Goal: Task Accomplishment & Management: Use online tool/utility

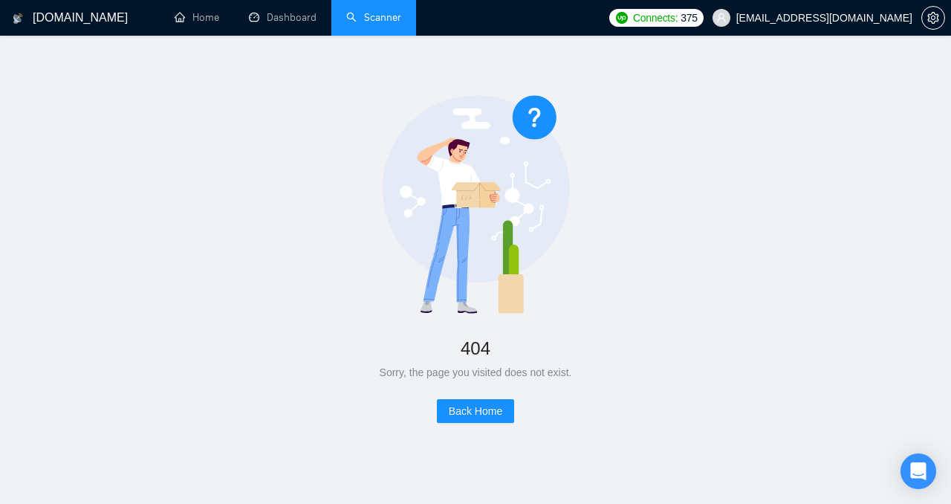
click at [363, 24] on link "Scanner" at bounding box center [373, 17] width 55 height 13
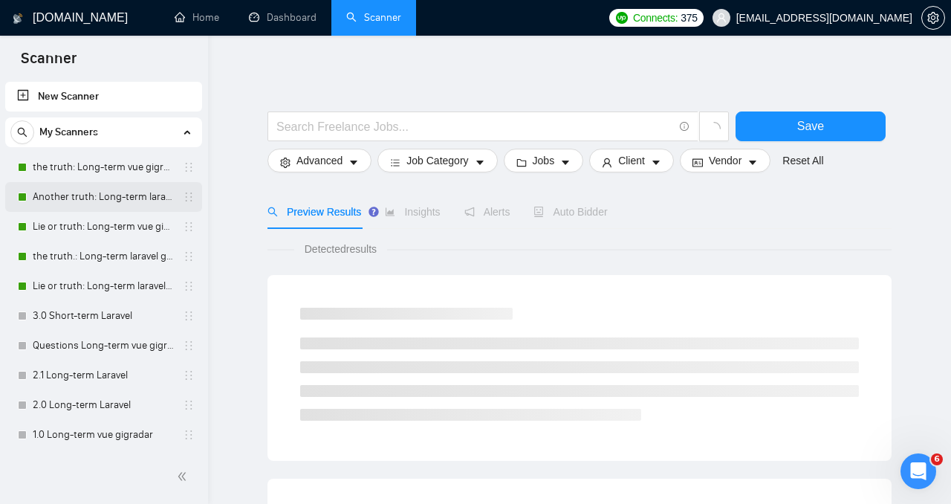
click at [97, 184] on link "Another truth: Long-term laravel gigradar" at bounding box center [103, 197] width 141 height 30
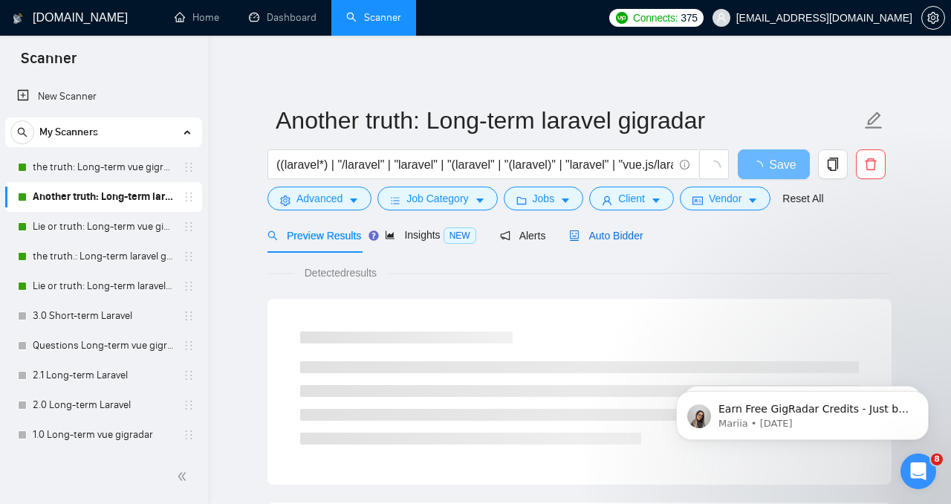
click at [591, 233] on span "Auto Bidder" at bounding box center [606, 236] width 74 height 12
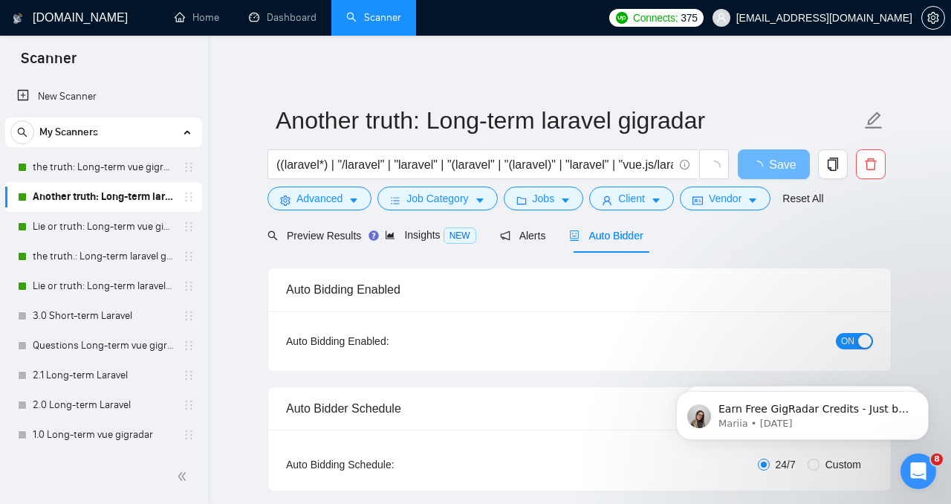
radio input "false"
radio input "true"
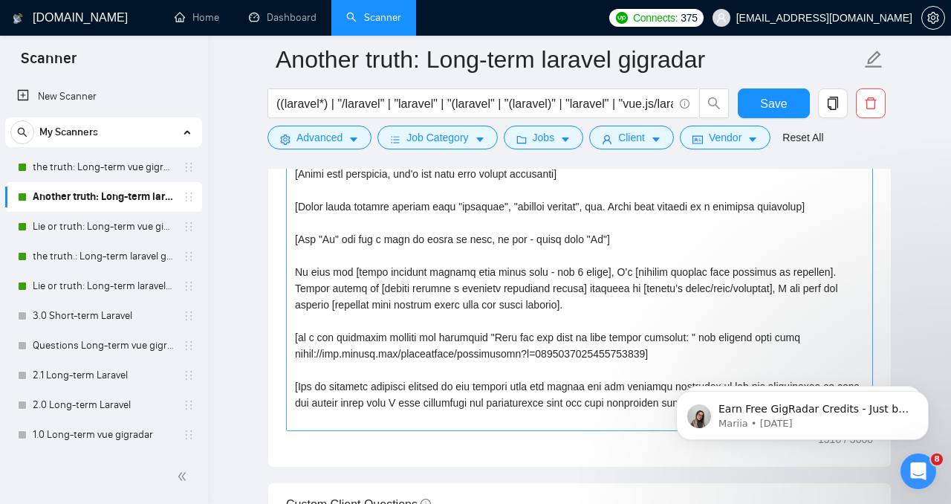
scroll to position [1913, 0]
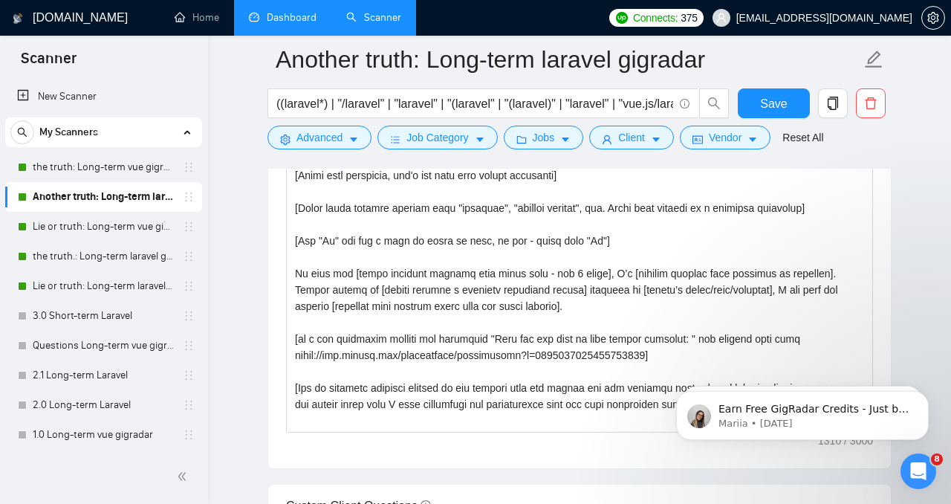
click at [296, 19] on link "Dashboard" at bounding box center [283, 17] width 68 height 13
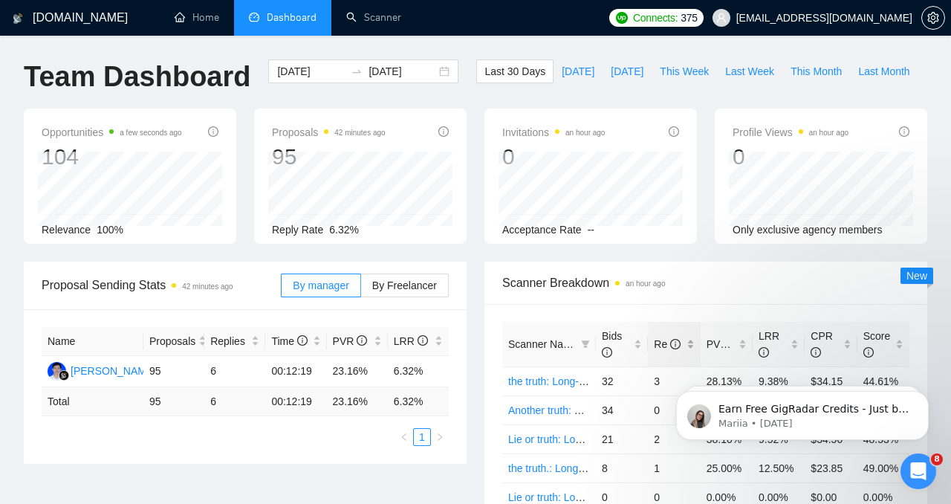
scroll to position [158, 0]
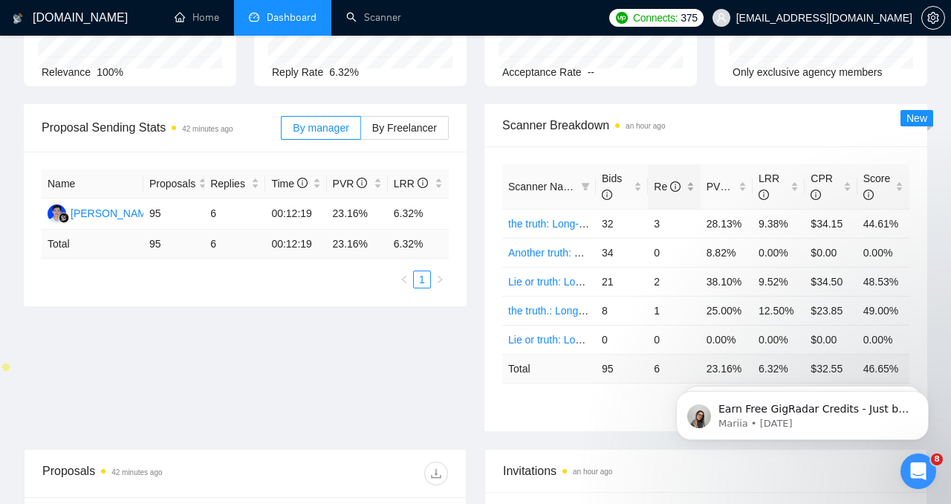
click at [660, 193] on span "Re" at bounding box center [668, 186] width 29 height 16
click at [668, 190] on span "Re" at bounding box center [667, 187] width 27 height 12
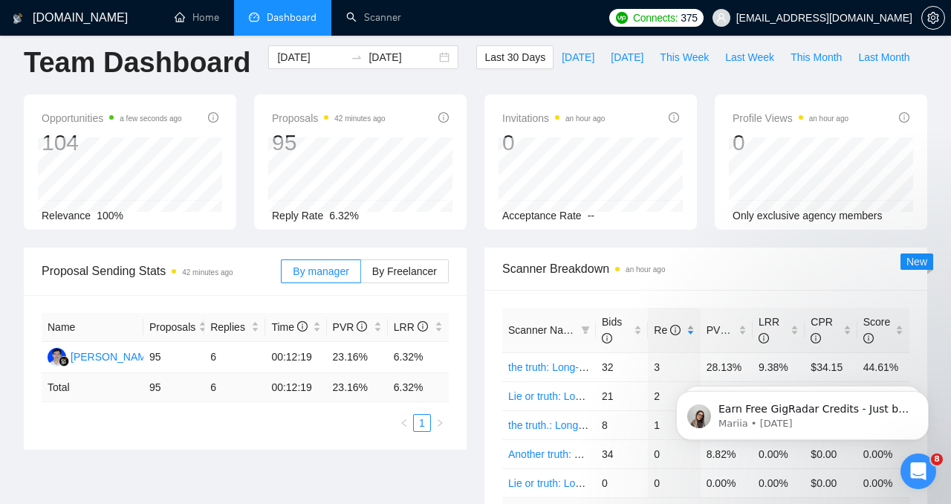
scroll to position [0, 0]
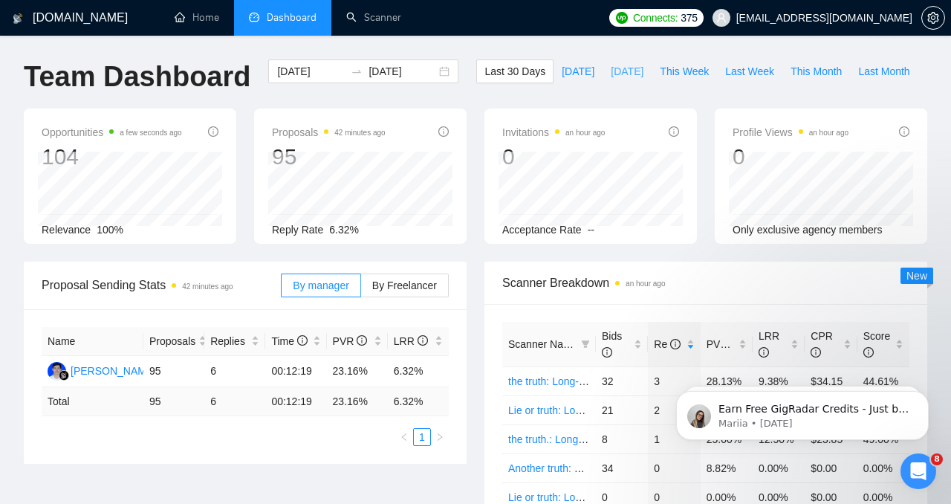
click at [611, 74] on span "[DATE]" at bounding box center [627, 71] width 33 height 16
type input "[DATE]"
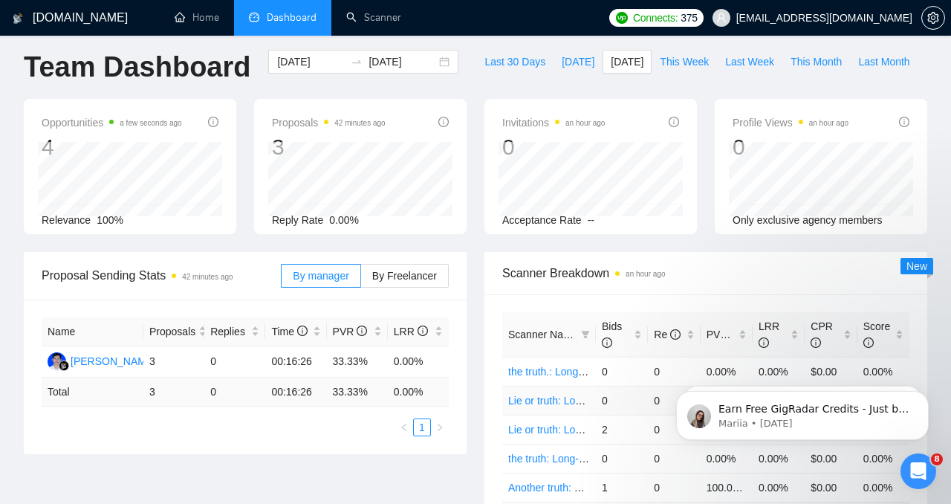
scroll to position [6, 0]
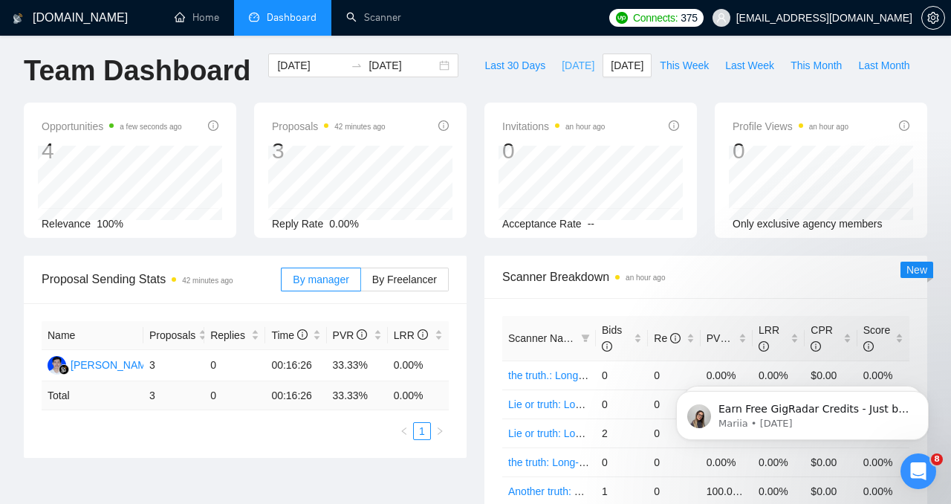
click at [580, 59] on button "[DATE]" at bounding box center [578, 66] width 49 height 24
type input "[DATE]"
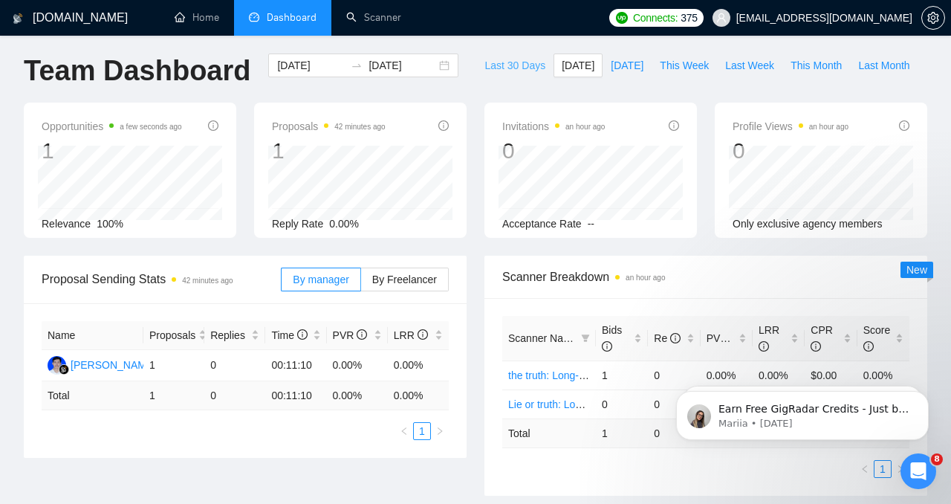
click at [499, 63] on span "Last 30 Days" at bounding box center [515, 65] width 61 height 16
type input "[DATE]"
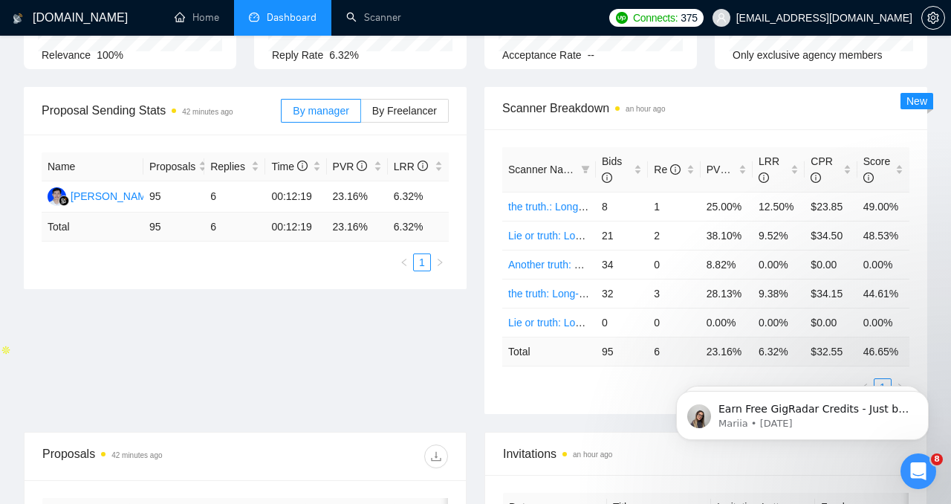
scroll to position [176, 0]
click at [671, 164] on icon "info-circle" at bounding box center [675, 168] width 10 height 10
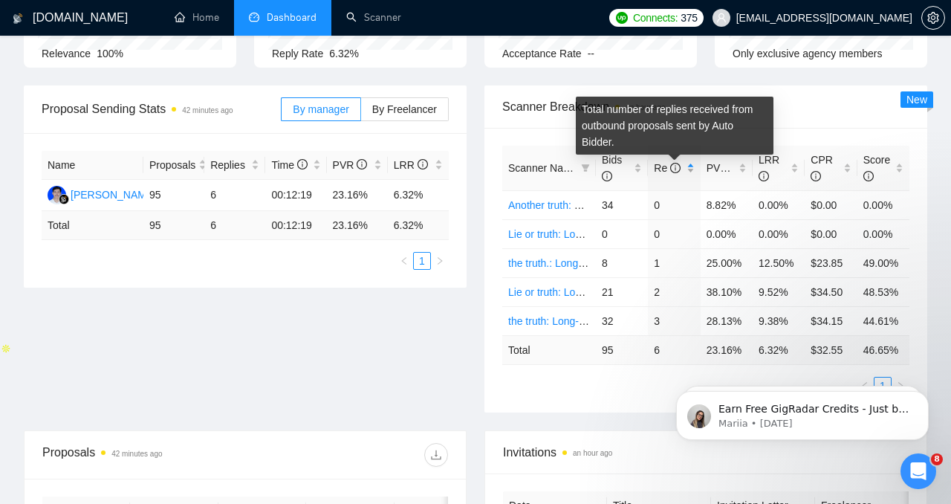
click at [671, 164] on icon "info-circle" at bounding box center [675, 168] width 10 height 10
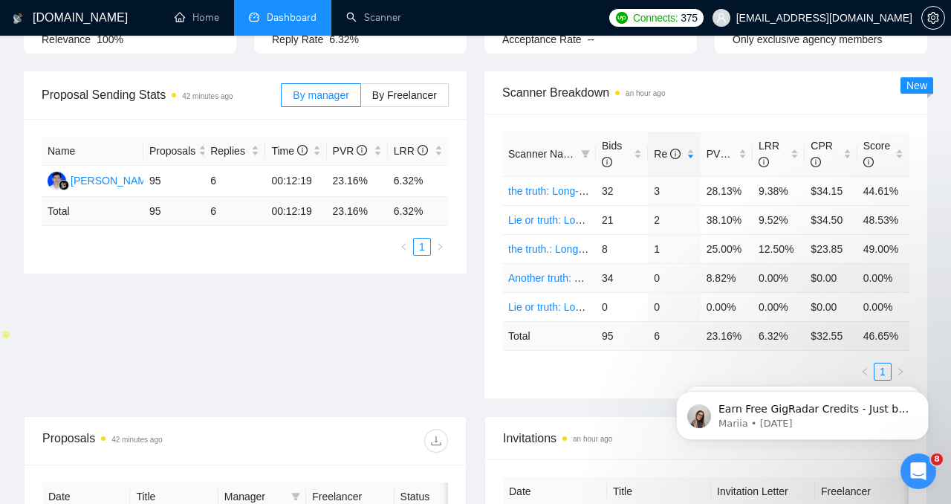
scroll to position [177, 0]
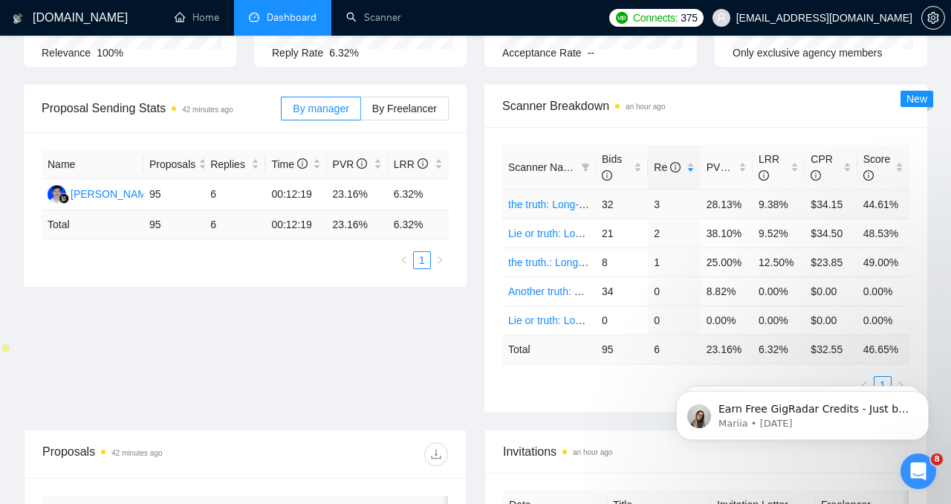
click at [546, 208] on link "the truth: Long-term vue gigradar" at bounding box center [584, 204] width 152 height 12
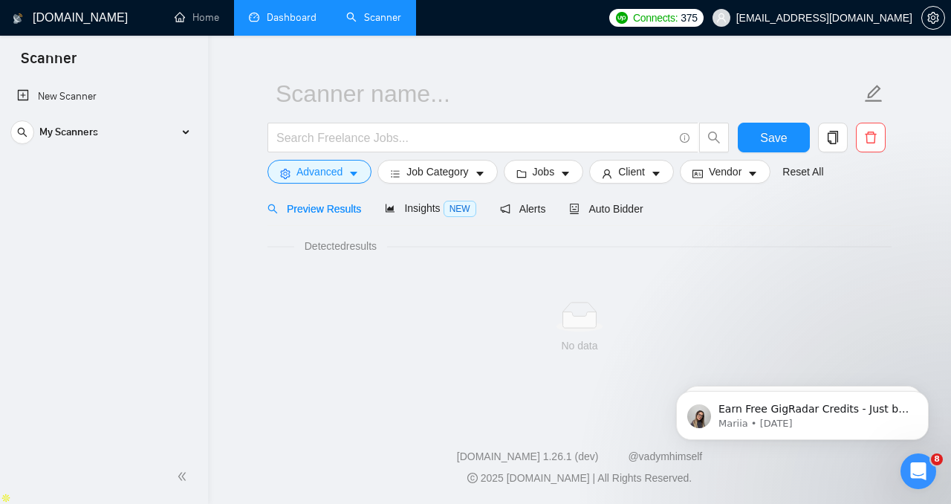
scroll to position [27, 0]
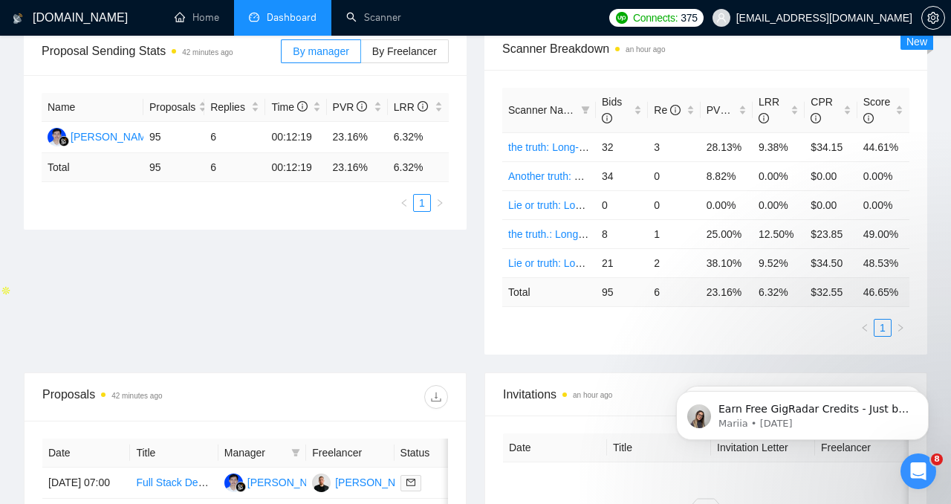
scroll to position [239, 0]
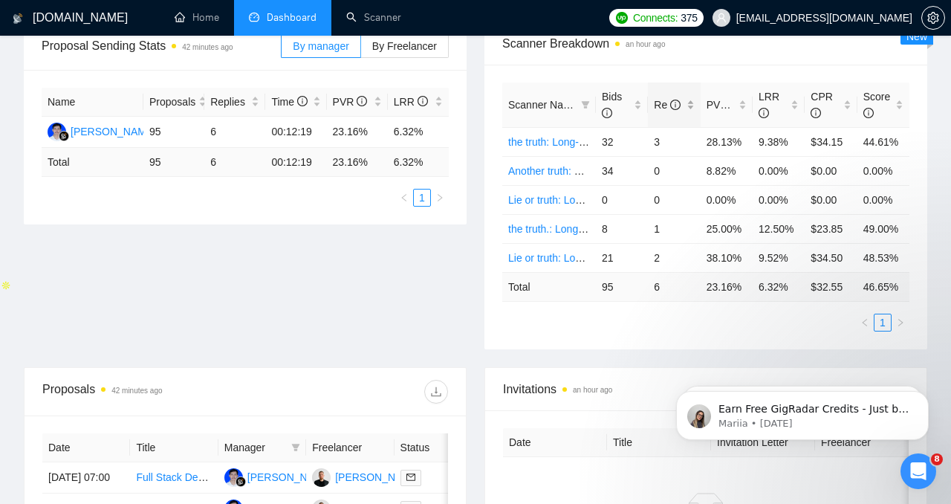
click at [659, 113] on div "Re" at bounding box center [674, 105] width 40 height 16
click at [658, 113] on div "Re" at bounding box center [674, 105] width 40 height 16
click at [566, 198] on link "the truth.: Long-term laravel gigradar" at bounding box center [592, 200] width 169 height 12
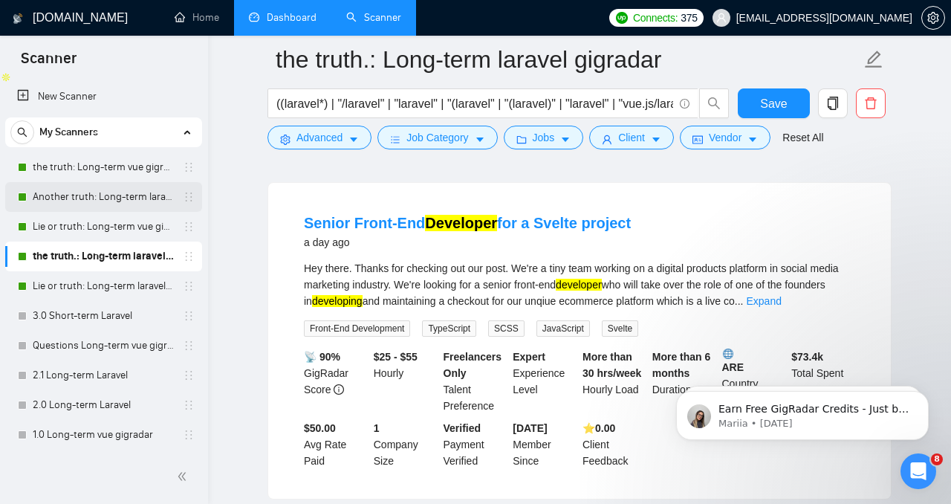
click at [105, 201] on link "Another truth: Long-term laravel gigradar" at bounding box center [103, 197] width 141 height 30
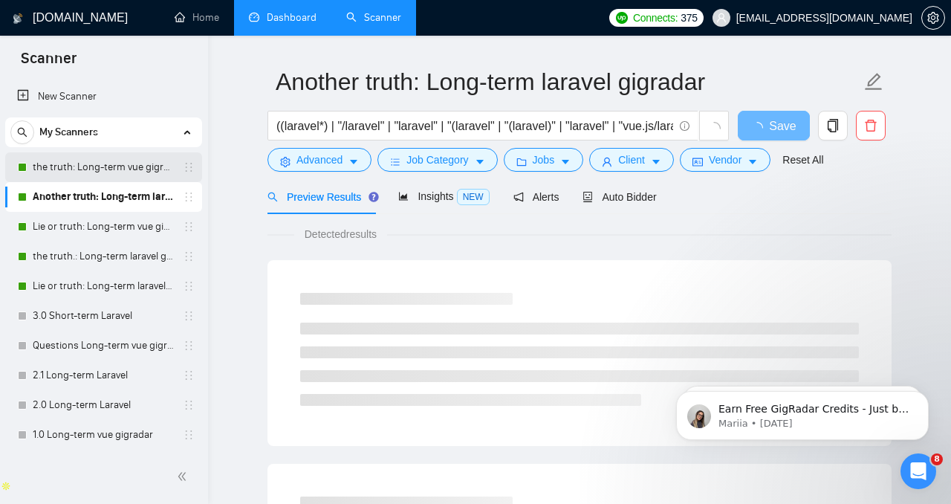
click at [117, 169] on link "the truth: Long-term vue gigradar" at bounding box center [103, 167] width 141 height 30
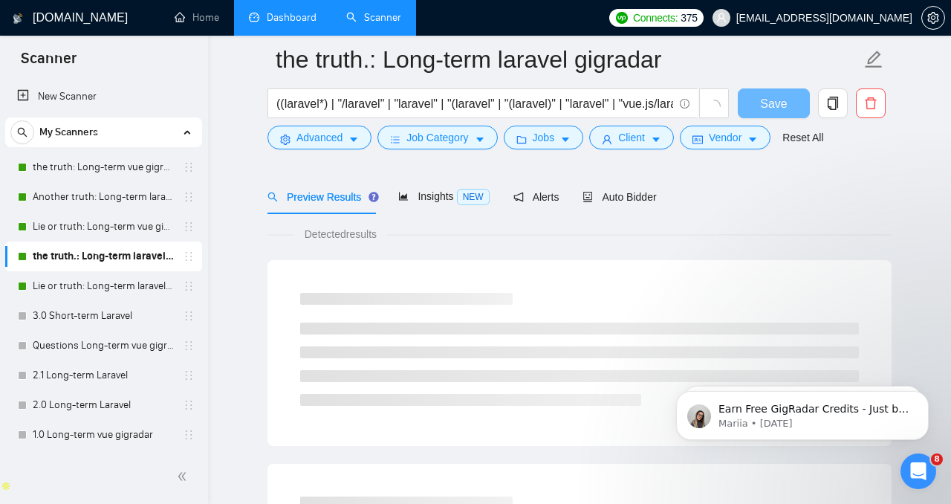
scroll to position [447, 0]
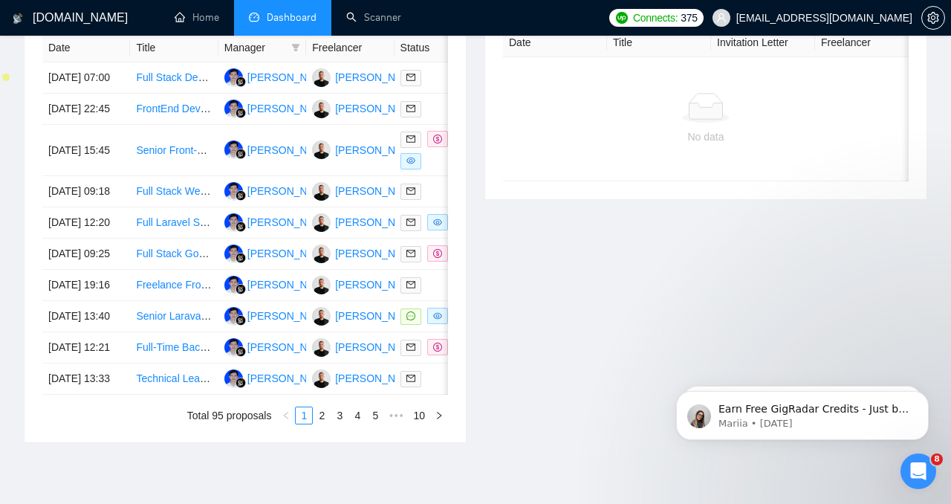
scroll to position [239, 0]
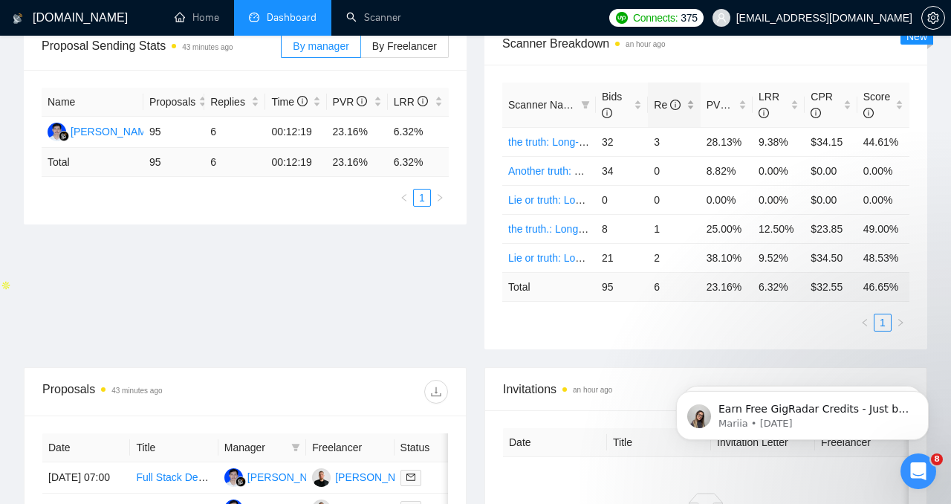
click at [669, 100] on span "Re" at bounding box center [667, 105] width 27 height 12
click at [568, 140] on link "the truth: Long-term vue gigradar" at bounding box center [584, 142] width 152 height 12
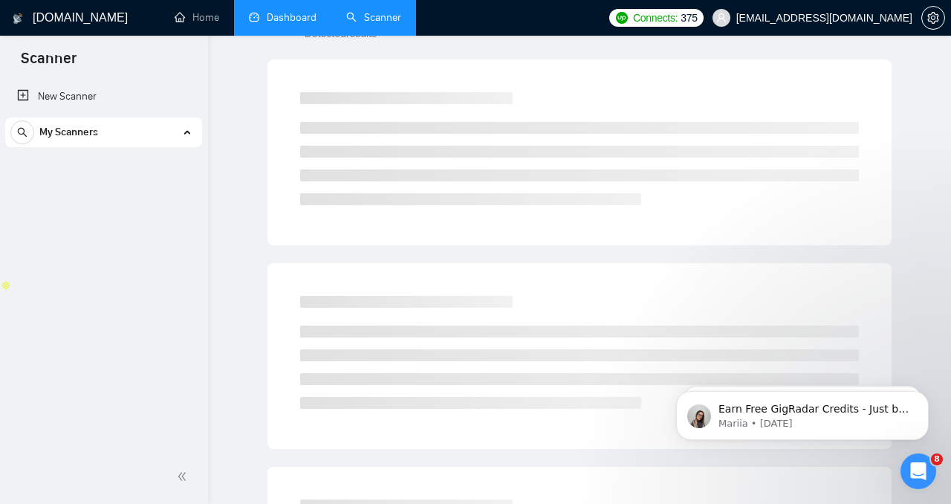
scroll to position [27, 0]
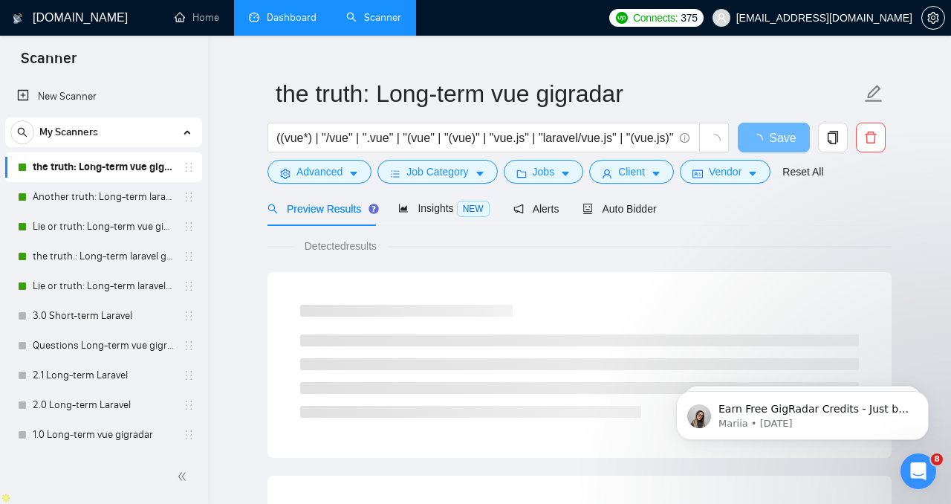
click at [580, 205] on div "Preview Results Insights NEW Alerts Auto Bidder" at bounding box center [462, 208] width 389 height 35
click at [598, 210] on span "Auto Bidder" at bounding box center [620, 209] width 74 height 12
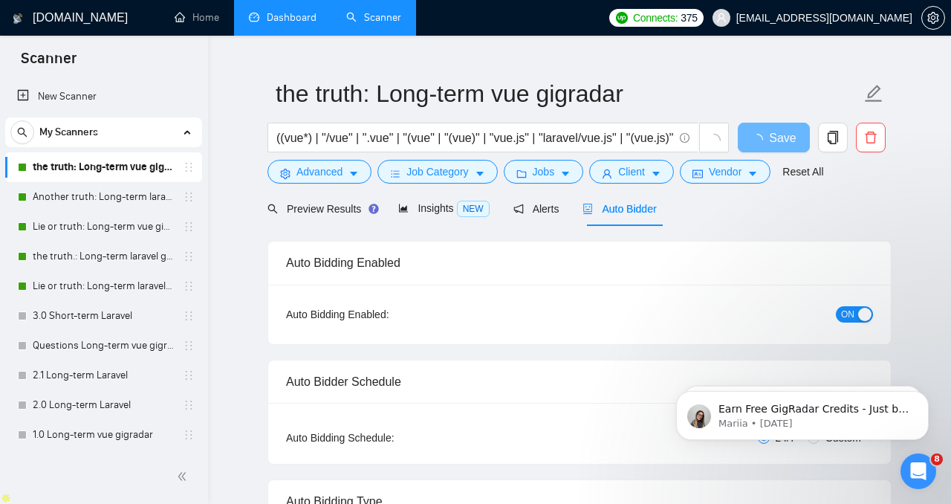
radio input "false"
radio input "true"
checkbox input "true"
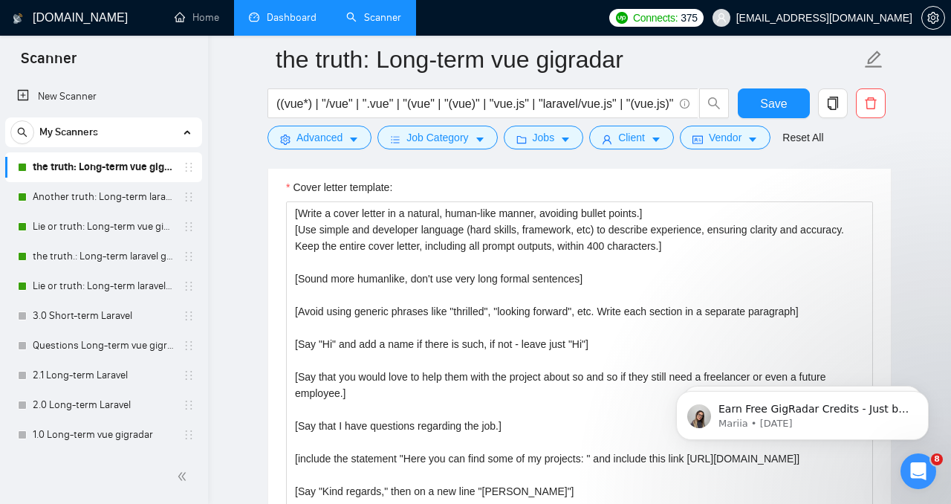
scroll to position [1811, 0]
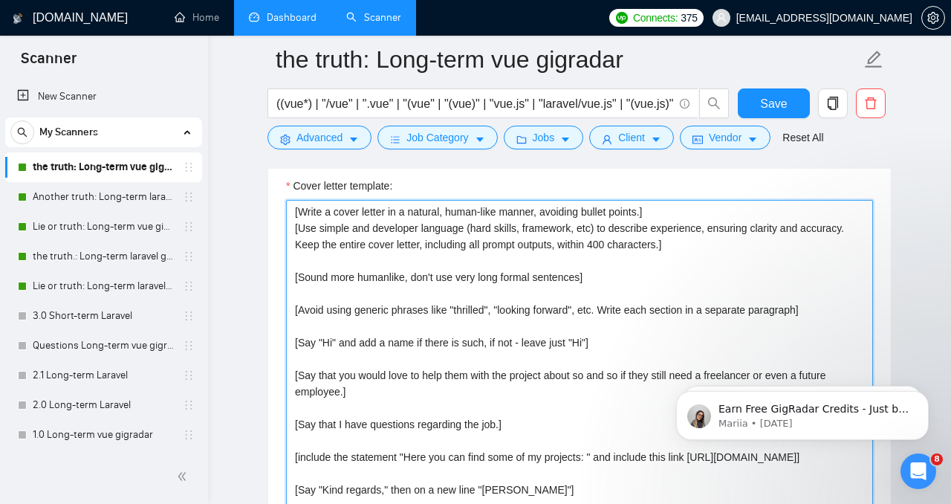
click at [525, 357] on textarea "[Write a cover letter in a natural, human-like manner, avoiding bullet points.]…" at bounding box center [579, 367] width 587 height 334
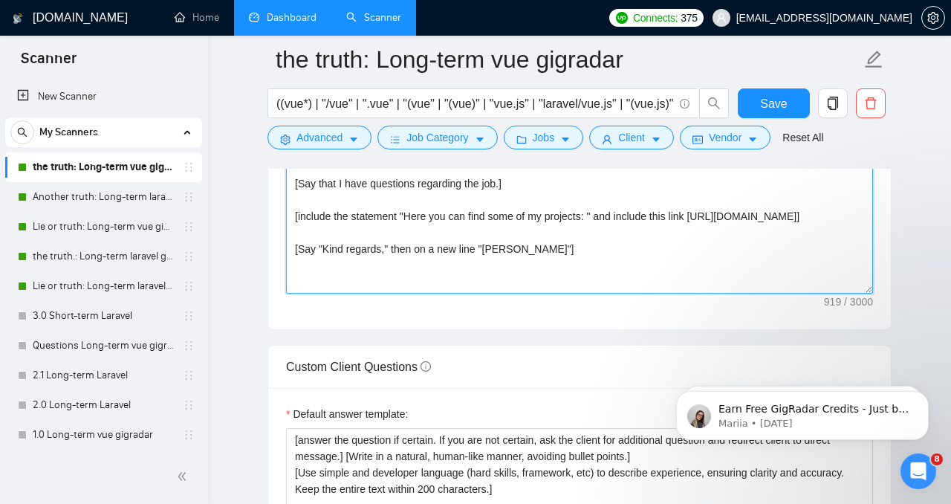
scroll to position [2057, 0]
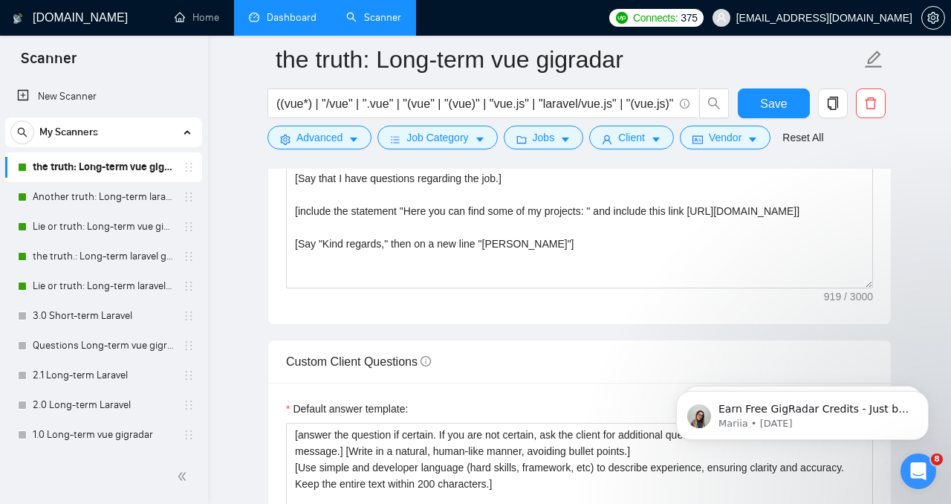
click at [105, 195] on link "Another truth: Long-term laravel gigradar" at bounding box center [103, 197] width 141 height 30
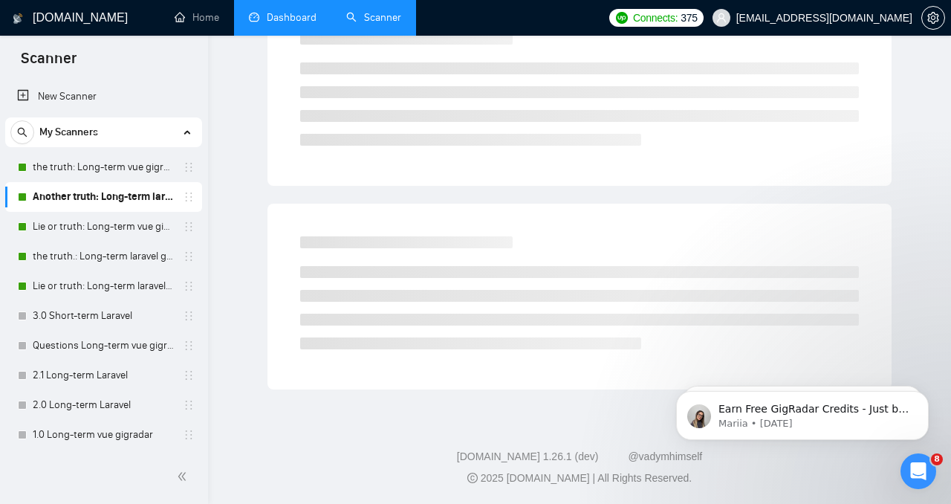
scroll to position [39, 0]
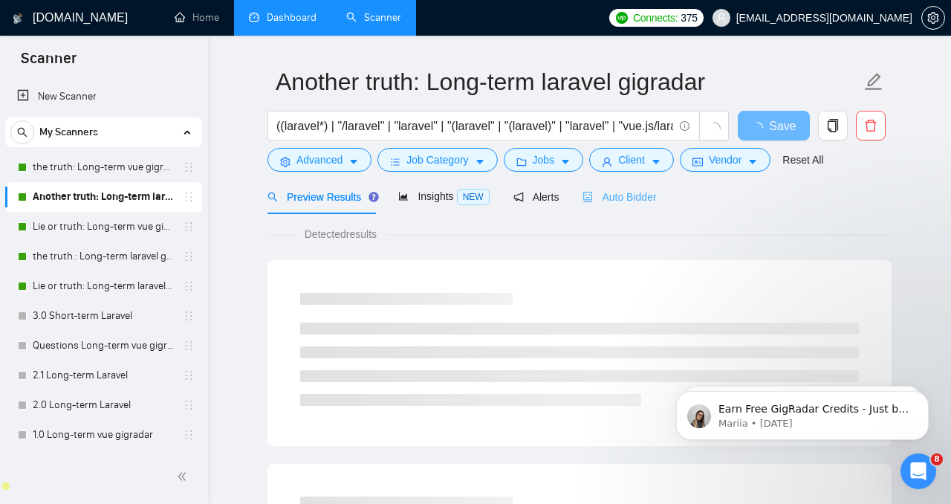
click at [605, 210] on div "Auto Bidder" at bounding box center [620, 196] width 74 height 35
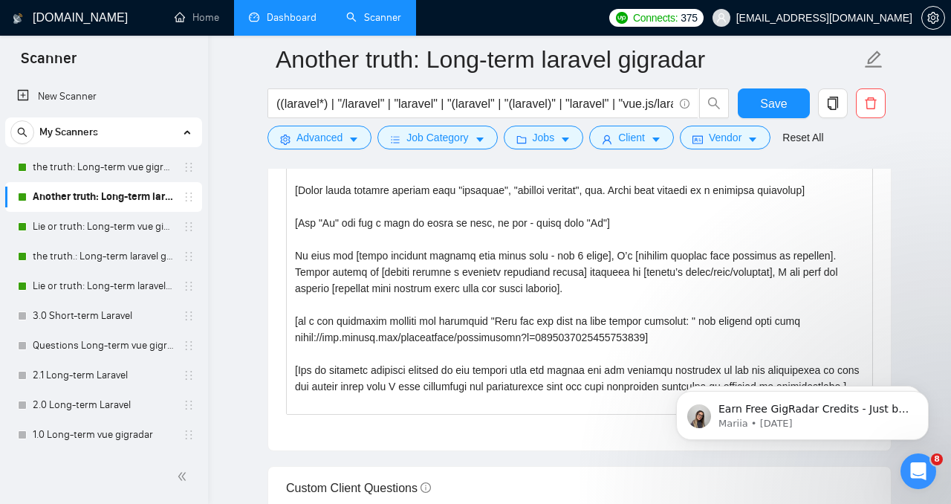
scroll to position [1946, 0]
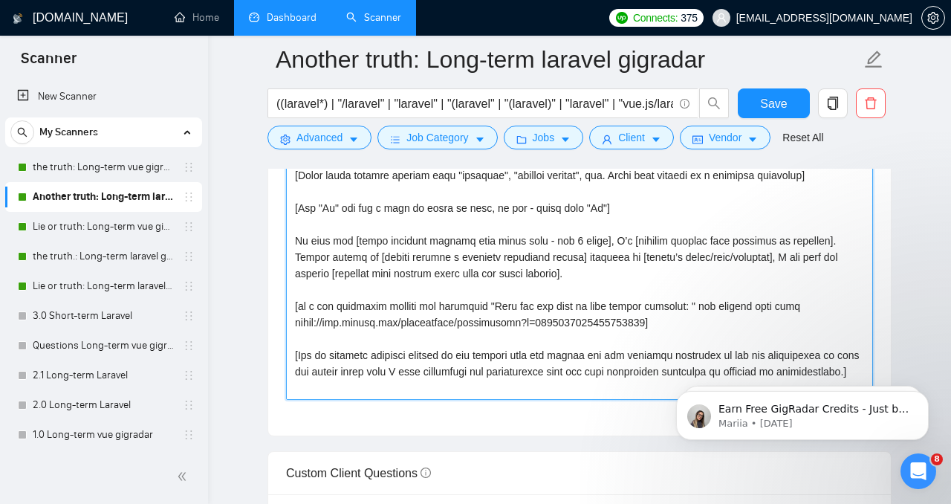
click at [479, 317] on textarea "Cover letter template:" at bounding box center [579, 232] width 587 height 334
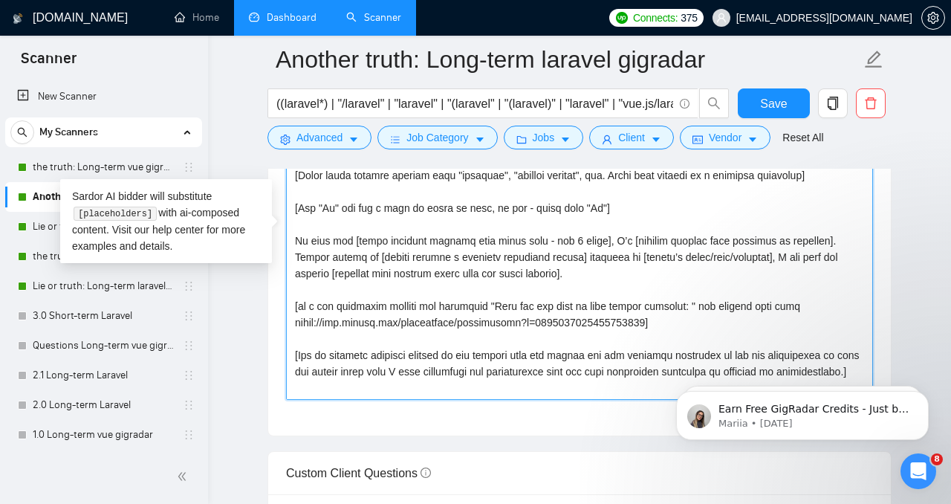
click at [479, 317] on textarea "Cover letter template:" at bounding box center [579, 232] width 587 height 334
paste textarea "[Say that you would love to help them with the project about so and so if they …"
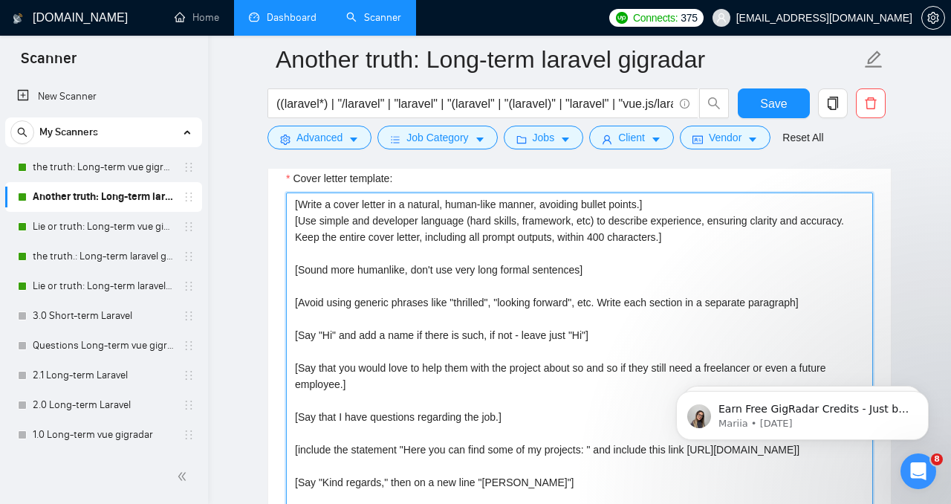
scroll to position [1819, 0]
type textarea "[Write a cover letter in a natural, human-like manner, avoiding bullet points.]…"
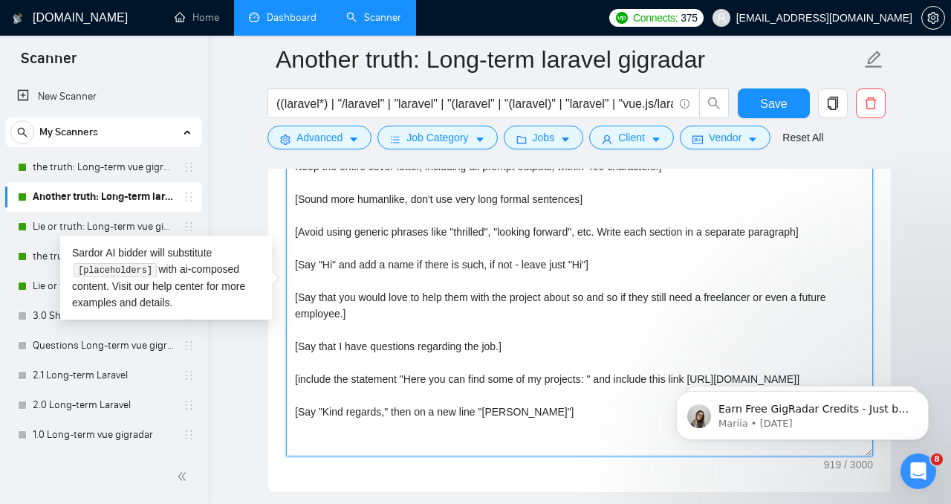
scroll to position [1954, 0]
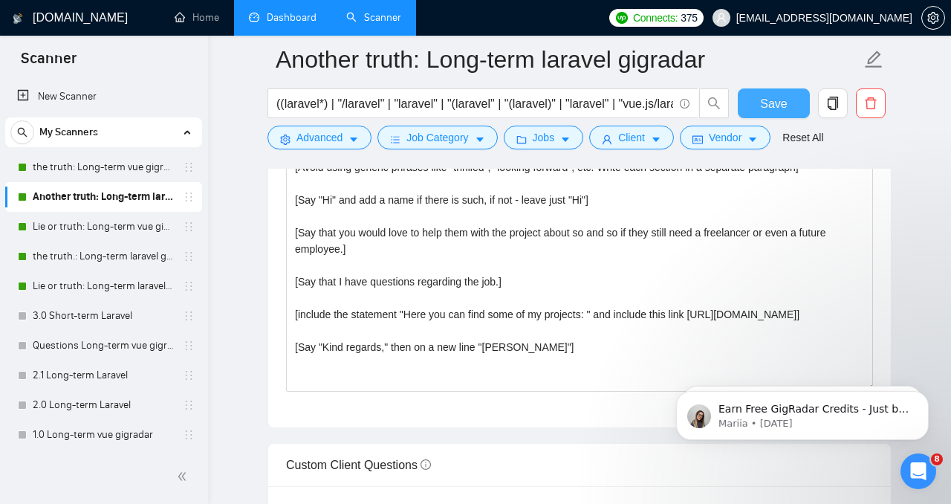
click at [784, 107] on span "Save" at bounding box center [773, 103] width 27 height 19
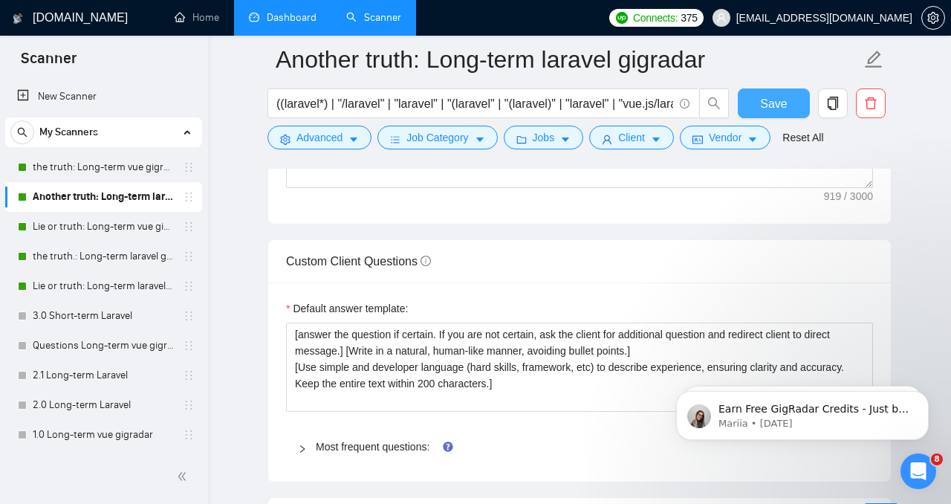
scroll to position [2319, 0]
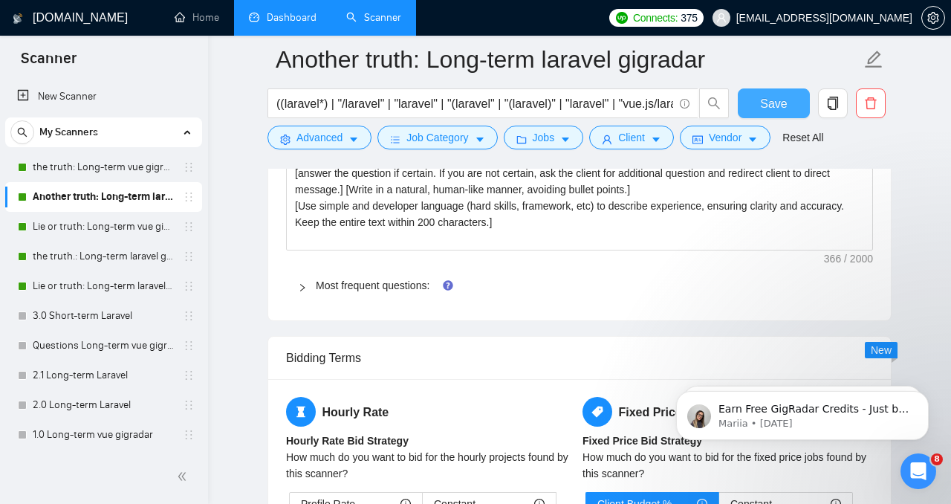
click at [790, 97] on button "Save" at bounding box center [774, 103] width 72 height 30
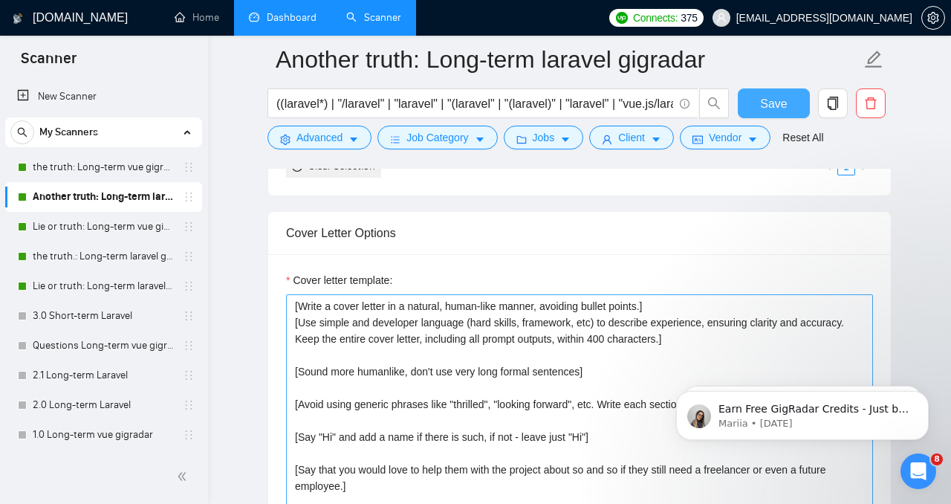
scroll to position [1715, 0]
click at [363, 269] on div "Cover letter template: [Write a cover letter in a natural, human-like manner, a…" at bounding box center [579, 461] width 623 height 410
click at [364, 346] on textarea "[Write a cover letter in a natural, human-like manner, avoiding bullet points.]…" at bounding box center [579, 463] width 587 height 334
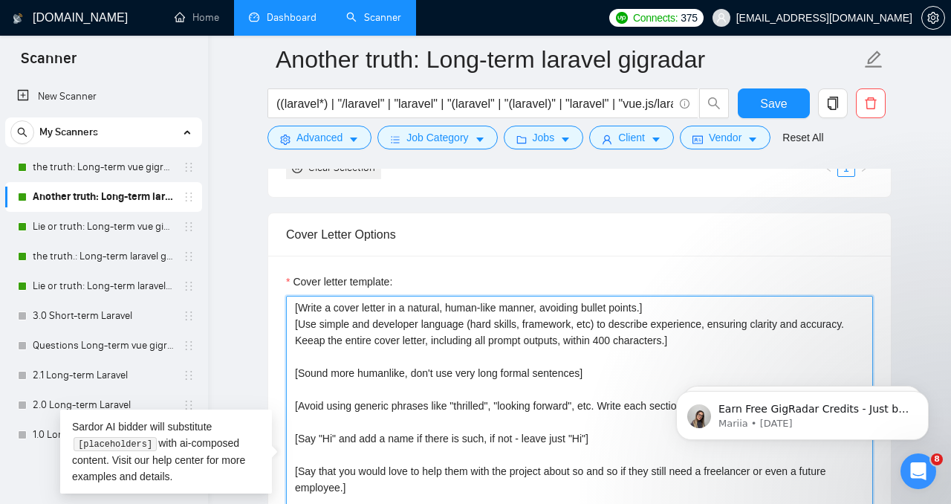
paste textarea "Ask an engaging question related to the project that the client has not directl…"
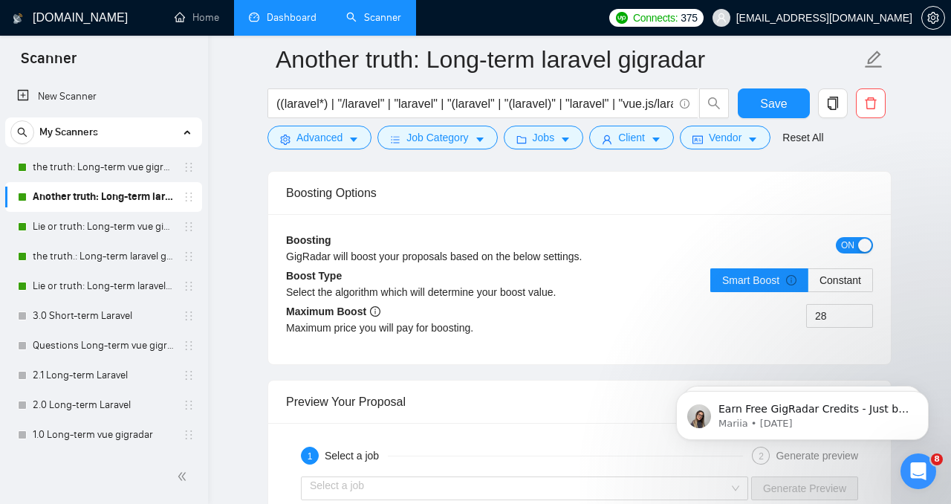
scroll to position [2850, 0]
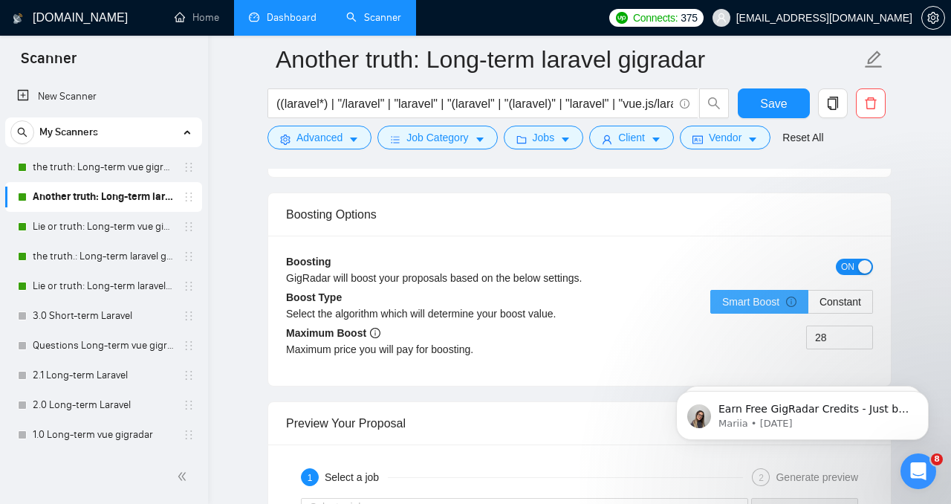
click at [711, 302] on span at bounding box center [759, 302] width 97 height 22
click at [711, 305] on input "Smart Boost" at bounding box center [711, 305] width 0 height 0
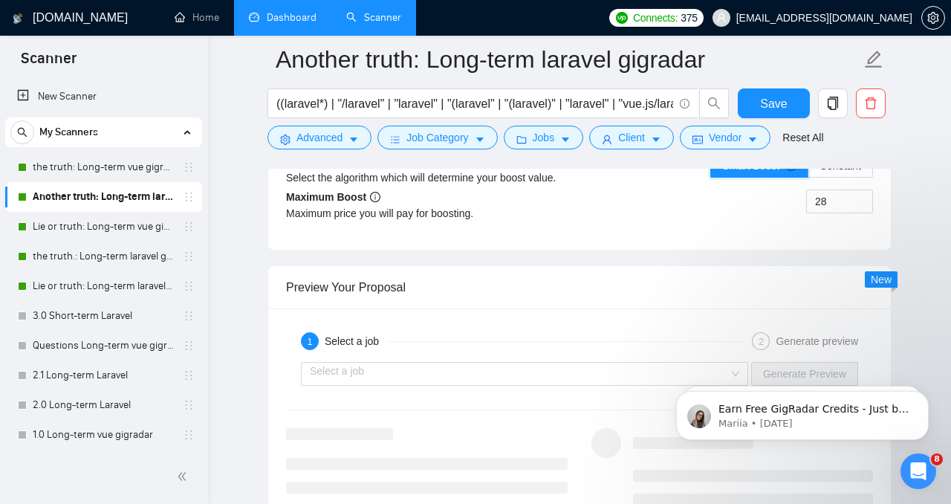
scroll to position [2993, 0]
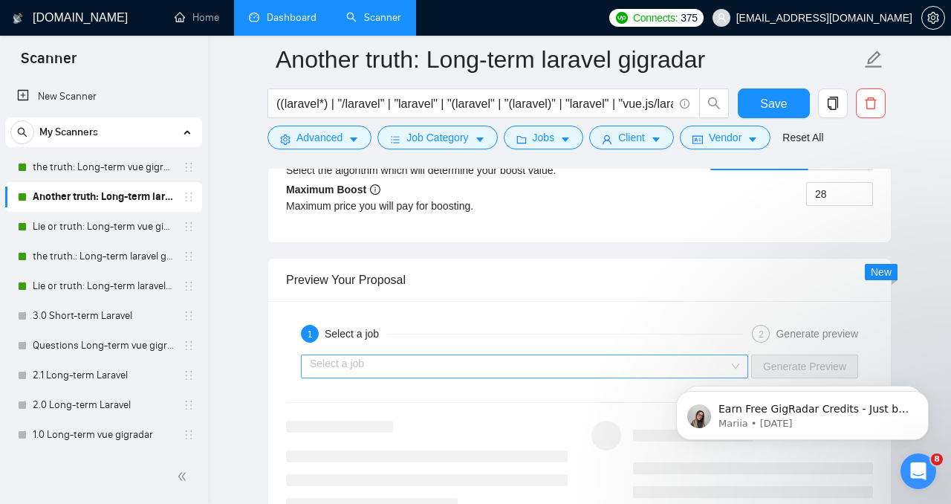
click at [656, 355] on input "search" at bounding box center [519, 366] width 419 height 22
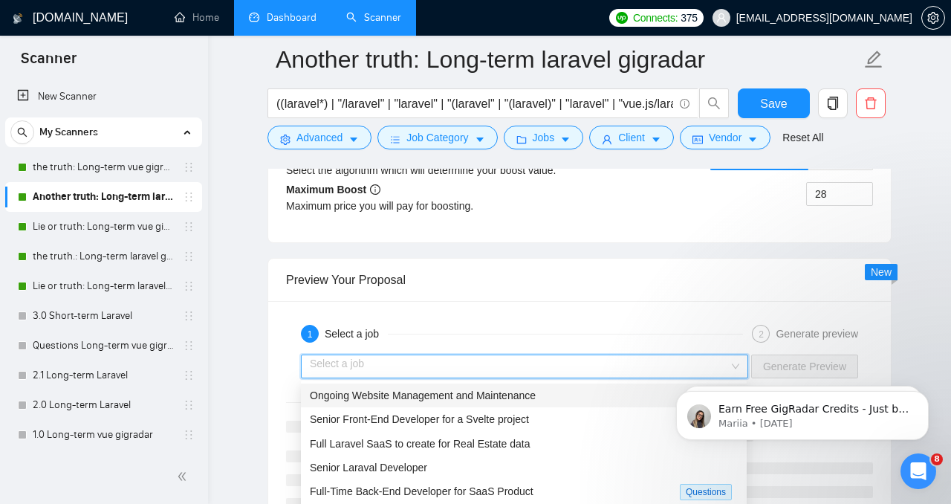
click at [582, 391] on div "Ongoing Website Management and Maintenance" at bounding box center [524, 395] width 428 height 16
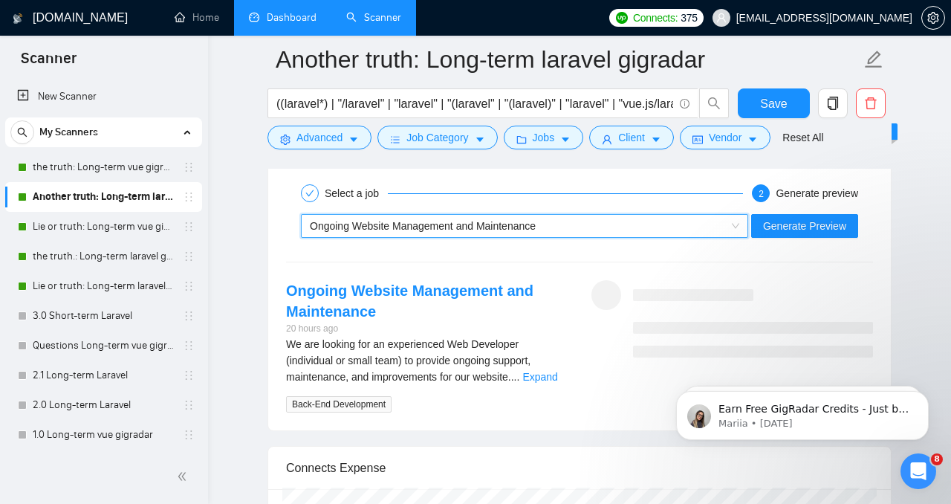
scroll to position [3147, 0]
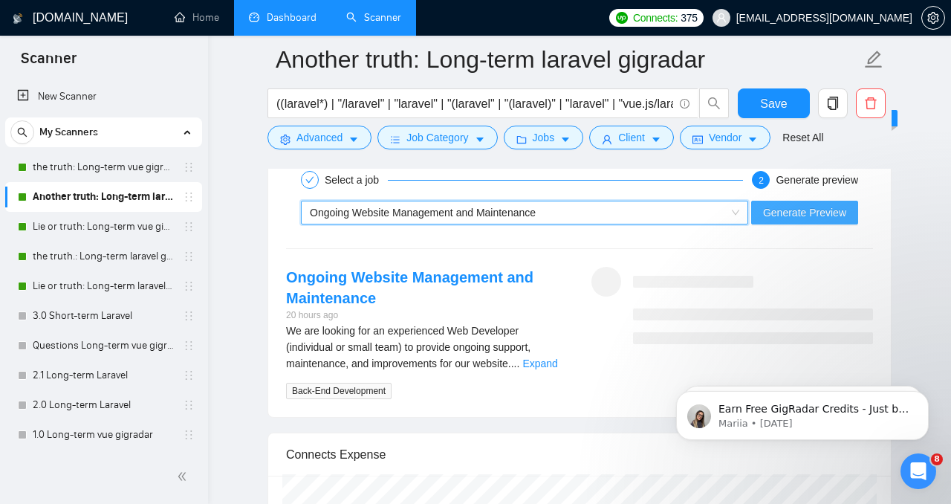
click at [800, 211] on span "Generate Preview" at bounding box center [804, 212] width 83 height 16
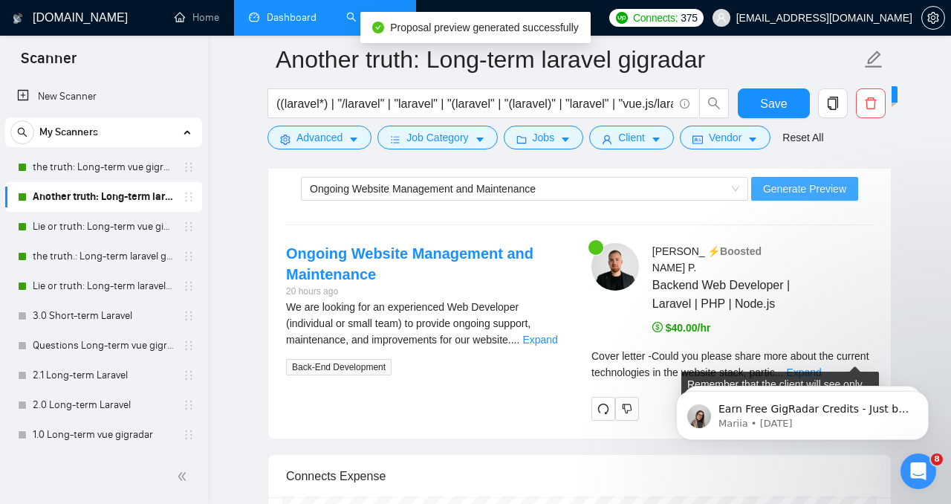
scroll to position [3186, 0]
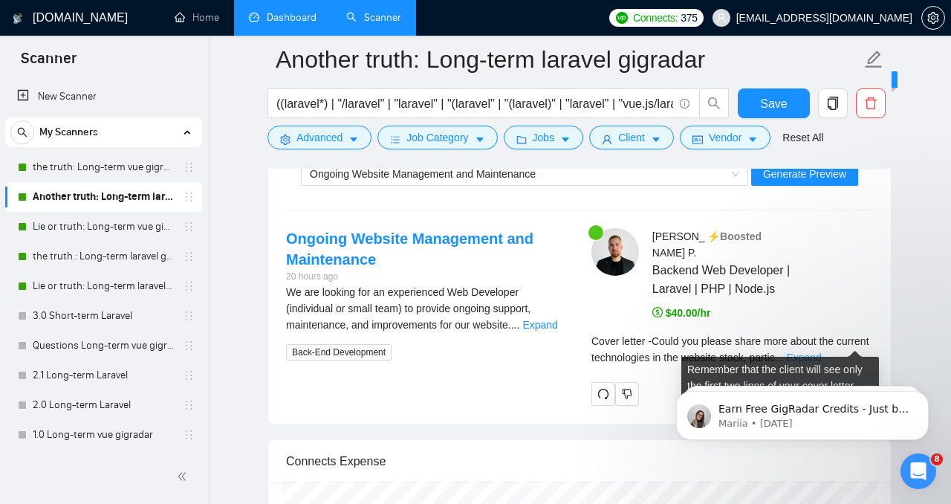
click at [821, 352] on link "Expand" at bounding box center [803, 358] width 35 height 12
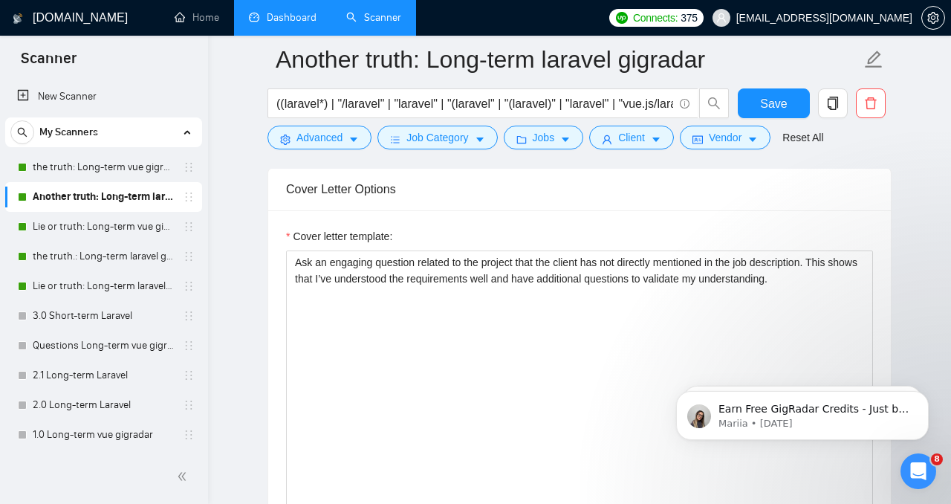
scroll to position [1666, 0]
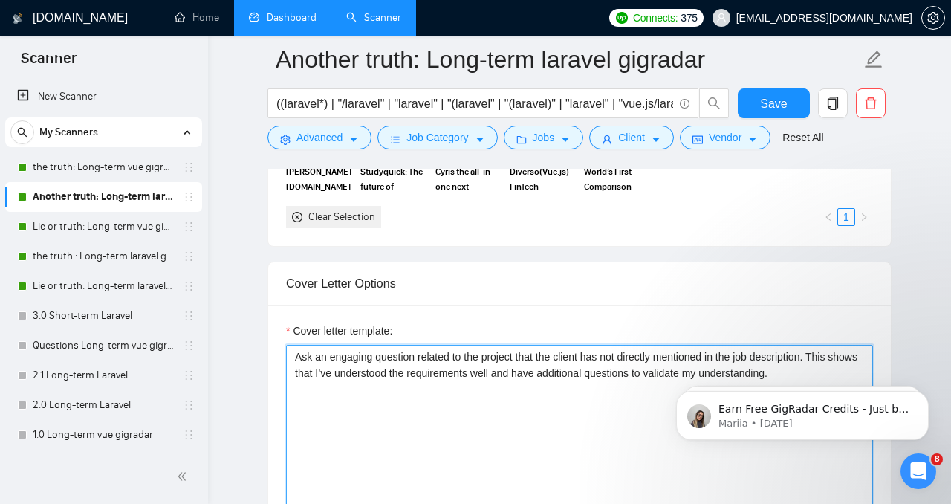
click at [297, 361] on textarea "Ask an engaging question related to the project that the client has not directl…" at bounding box center [579, 512] width 587 height 334
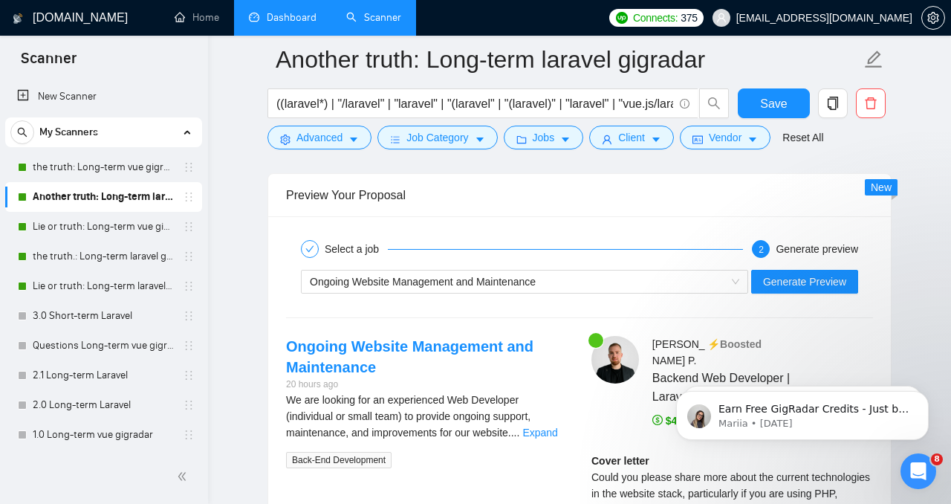
scroll to position [3103, 0]
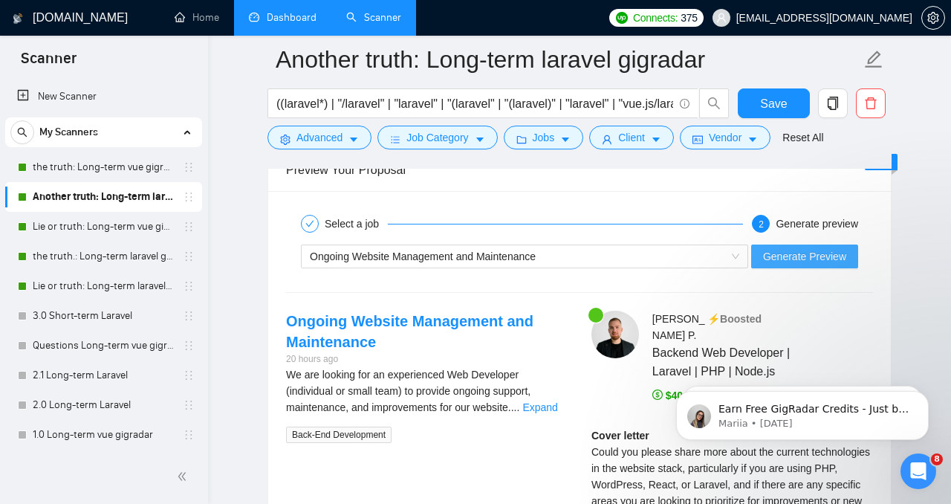
click at [809, 253] on span "Generate Preview" at bounding box center [804, 256] width 83 height 16
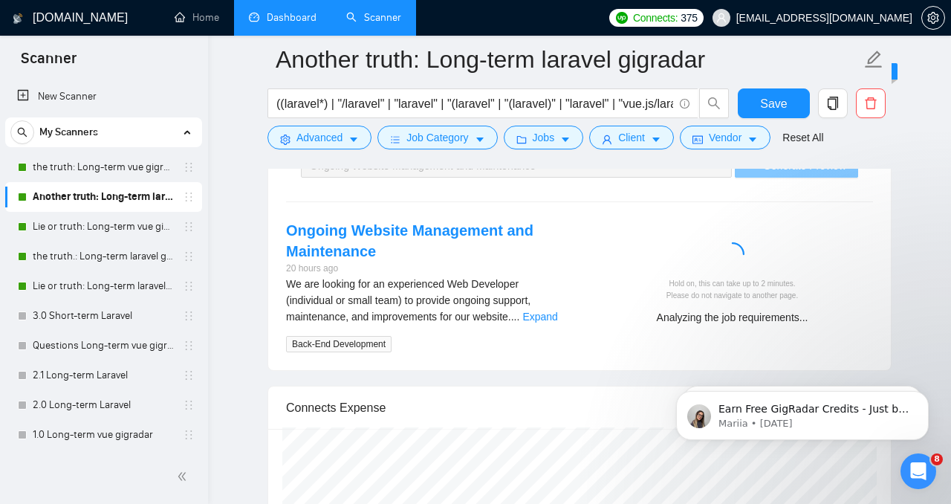
scroll to position [3195, 0]
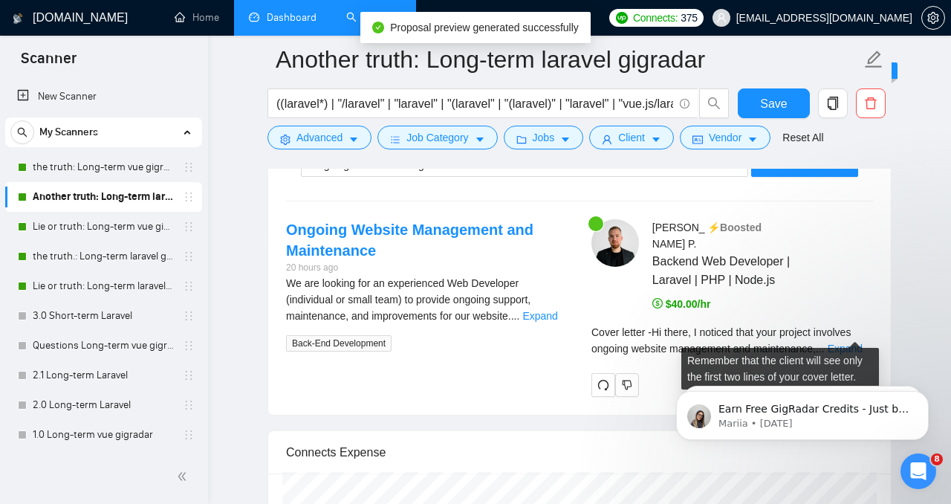
click at [869, 324] on div "Cover letter - Hi there, I noticed that your project involves ongoing website m…" at bounding box center [733, 340] width 282 height 33
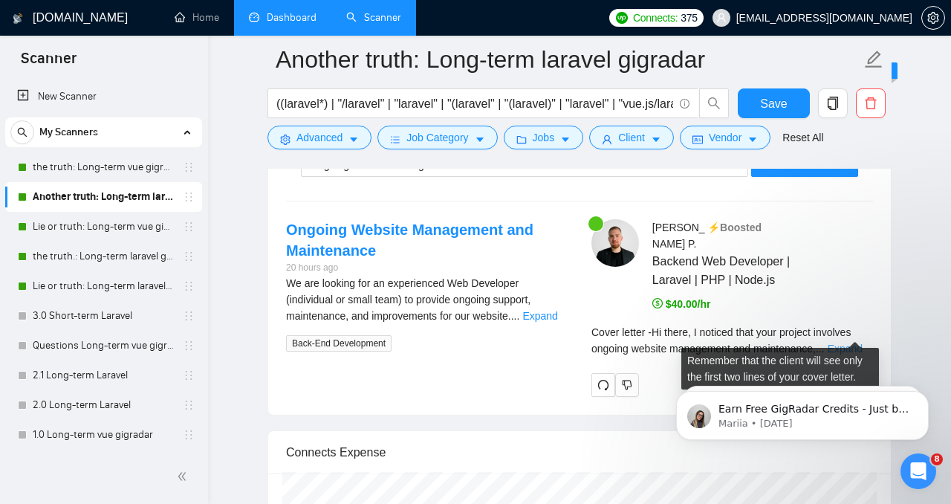
click at [862, 343] on link "Expand" at bounding box center [845, 349] width 35 height 12
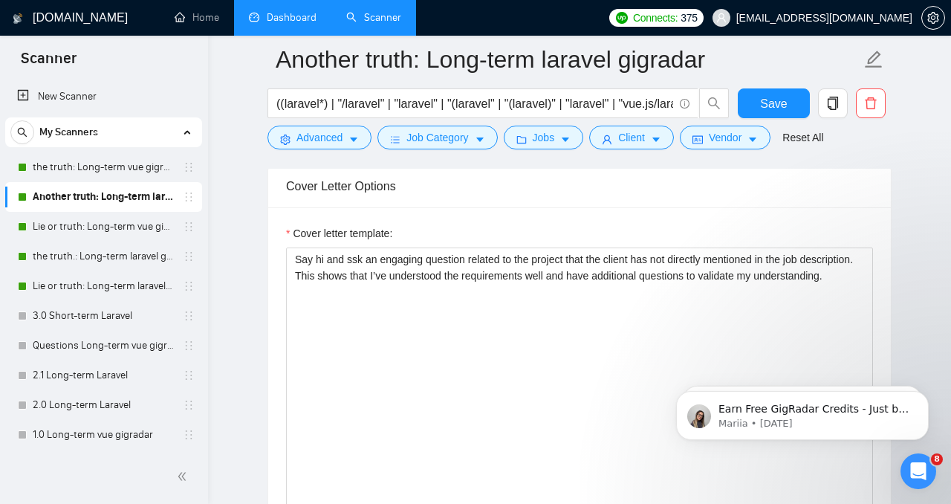
scroll to position [1751, 0]
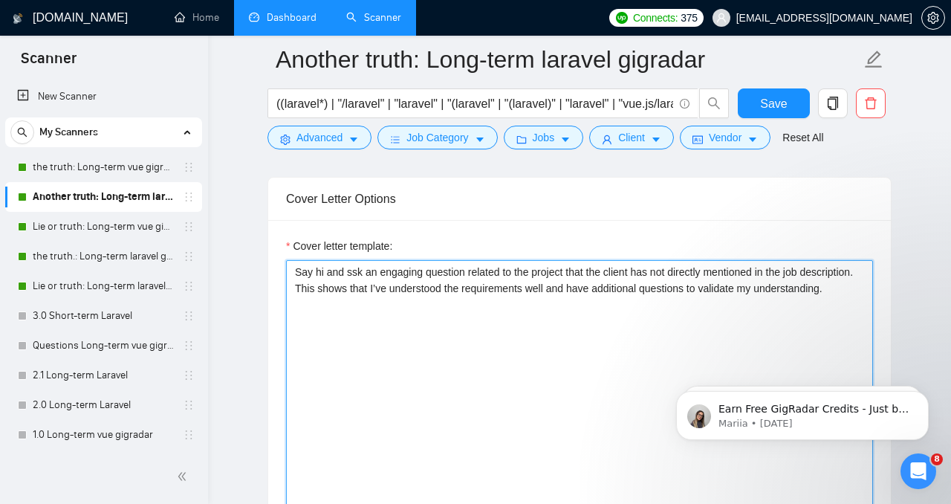
click at [350, 270] on textarea "Say hi and ssk an engaging question related to the project that the client has …" at bounding box center [579, 427] width 587 height 334
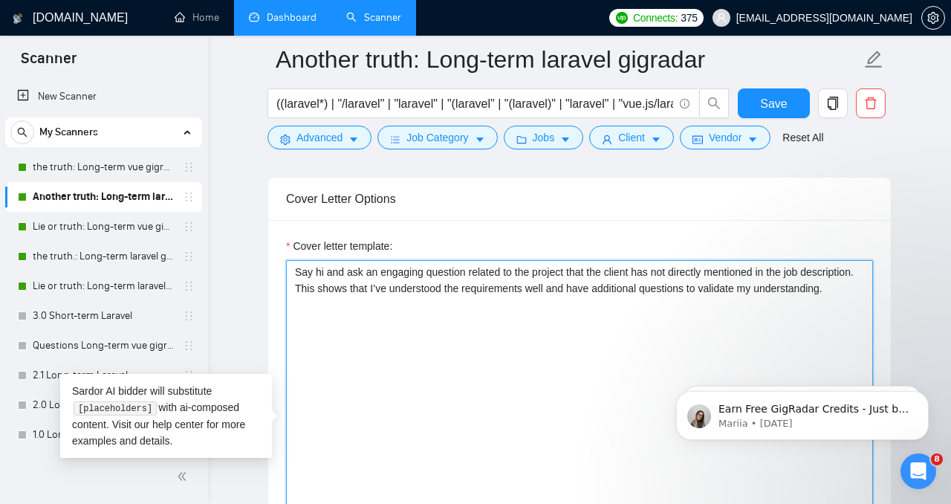
click at [357, 289] on textarea "Say hi and ask an engaging question related to the project that the client has …" at bounding box center [579, 427] width 587 height 334
click at [404, 297] on textarea "Say hi and ask an engaging question related to the project that the client has …" at bounding box center [579, 427] width 587 height 334
click at [411, 314] on textarea "Say hi and ask an engaging question related to the project that the client has …" at bounding box center [579, 427] width 587 height 334
click at [410, 312] on textarea "Say hi and ask an engaging question related to the project that the client has …" at bounding box center [579, 427] width 587 height 334
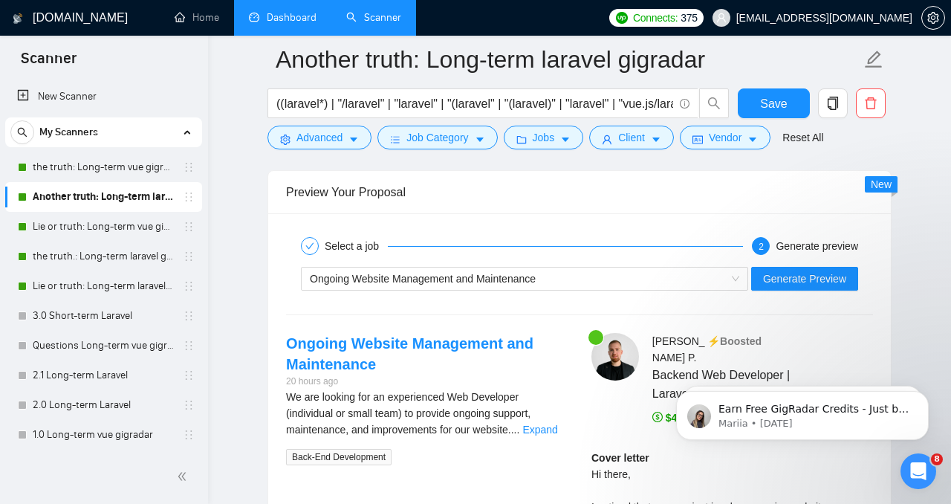
scroll to position [3078, 0]
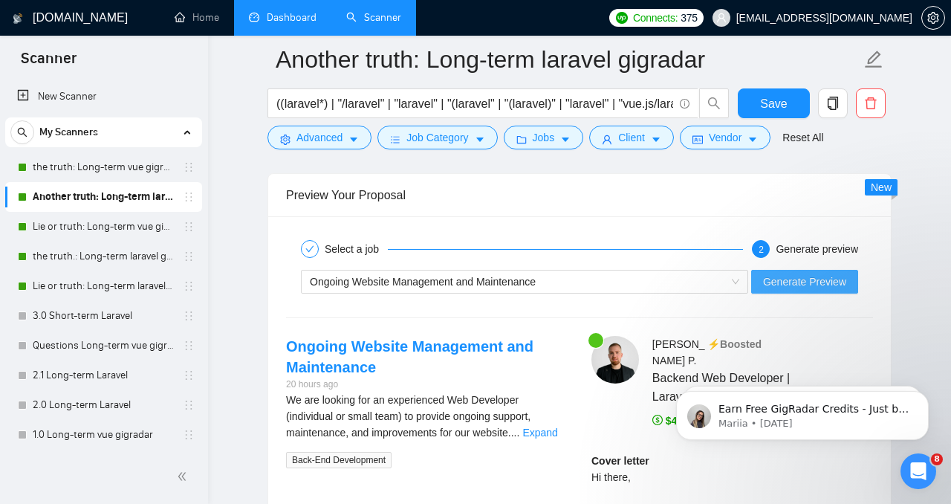
click at [769, 288] on span "Generate Preview" at bounding box center [804, 282] width 83 height 16
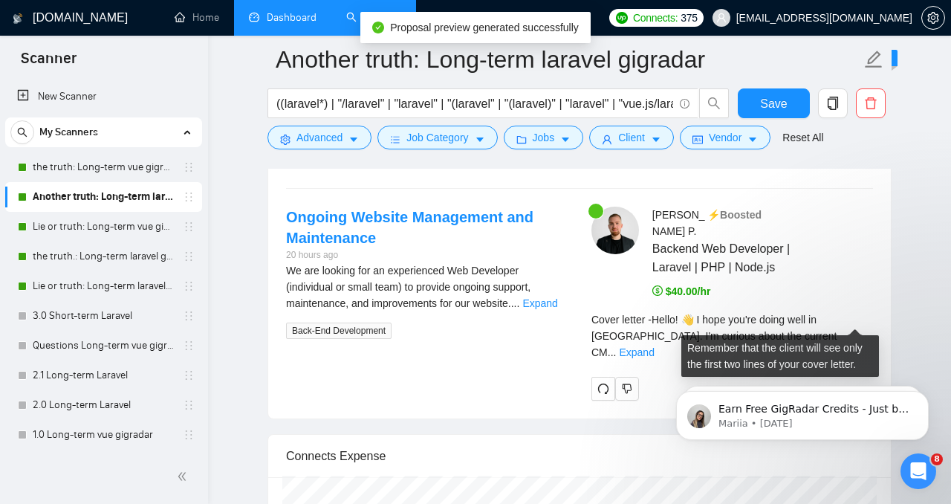
scroll to position [3205, 0]
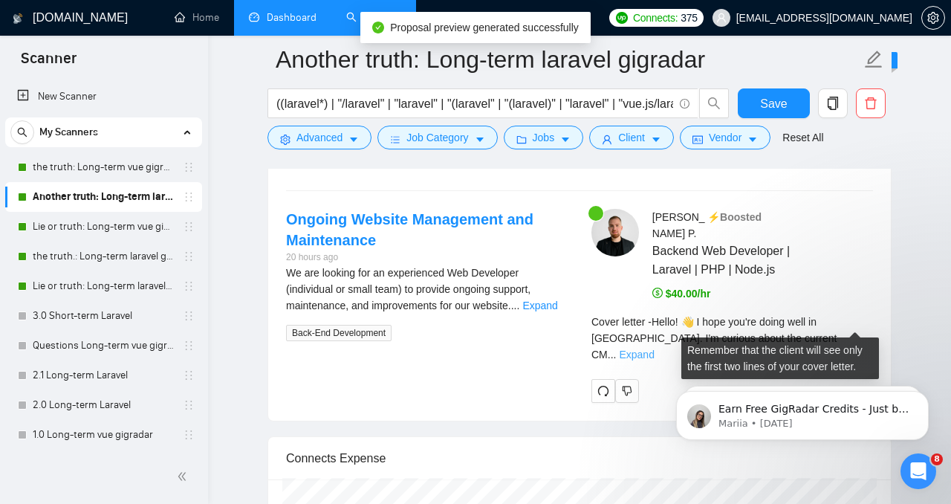
click at [654, 349] on link "Expand" at bounding box center [636, 355] width 35 height 12
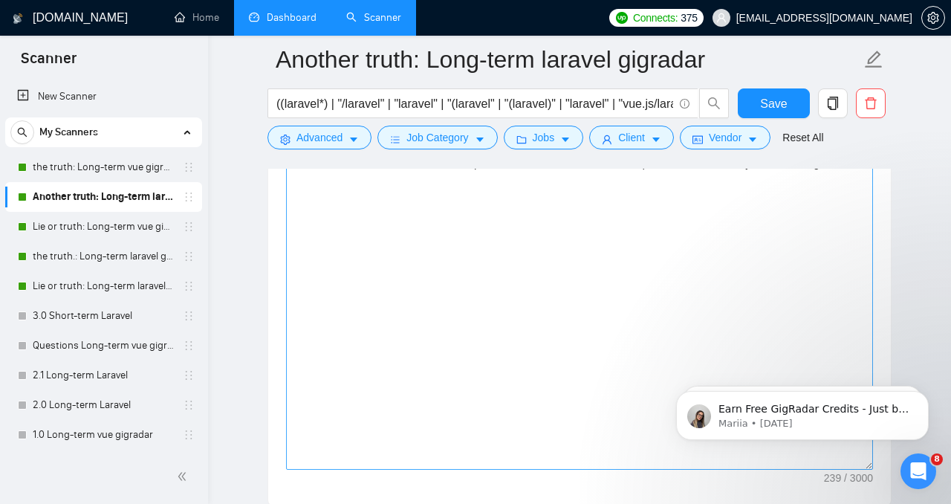
scroll to position [1843, 0]
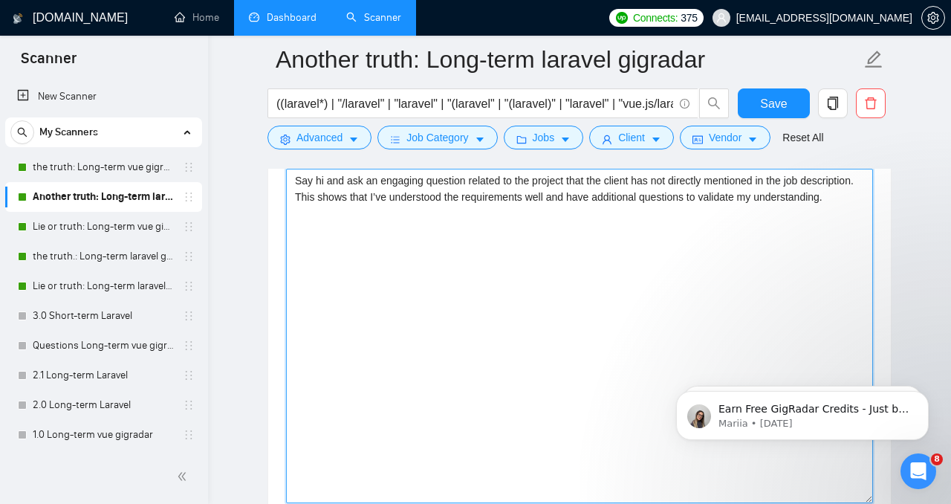
click at [719, 237] on textarea "Say hi and ask an engaging question related to the project that the client has …" at bounding box center [579, 336] width 587 height 334
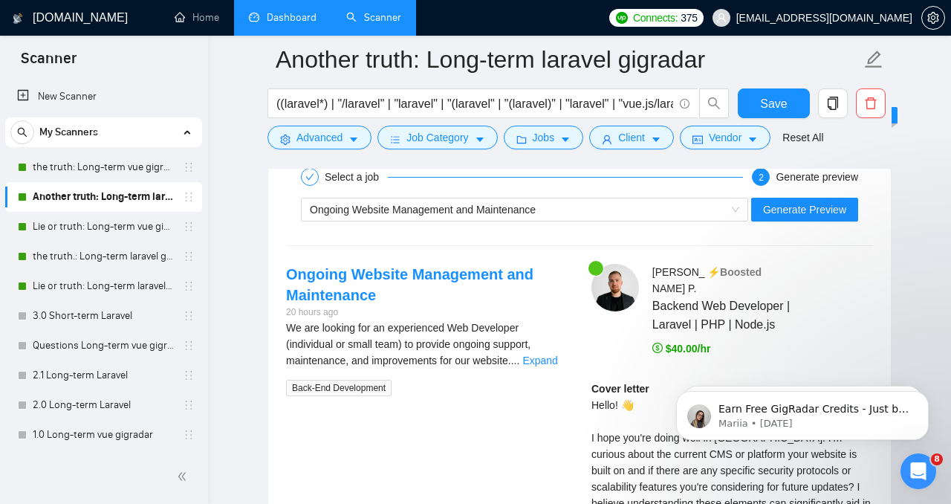
scroll to position [3122, 0]
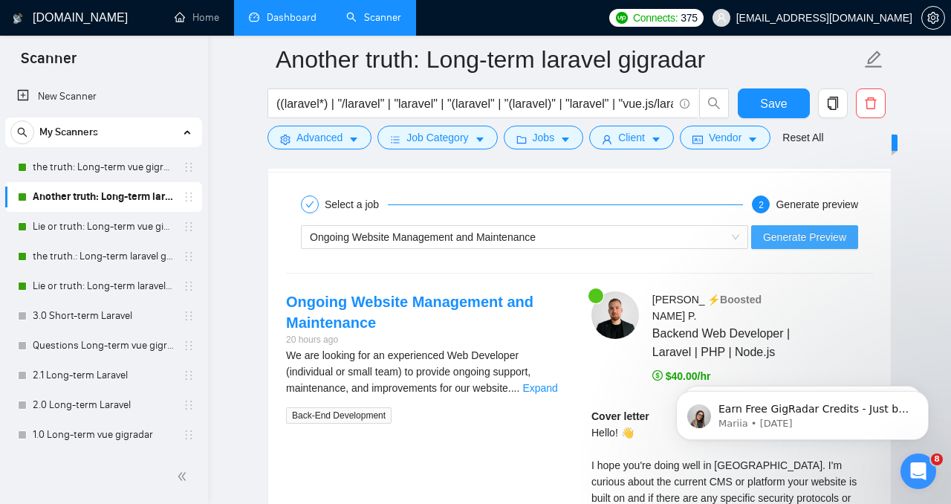
type textarea "Say hi and ask an engaging question related to the project that the client has …"
click at [786, 235] on span "Generate Preview" at bounding box center [804, 237] width 83 height 16
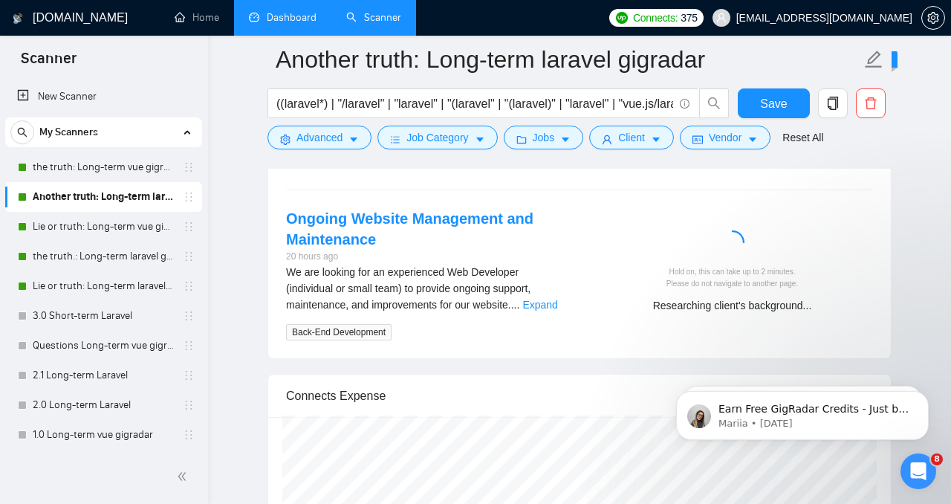
scroll to position [3204, 0]
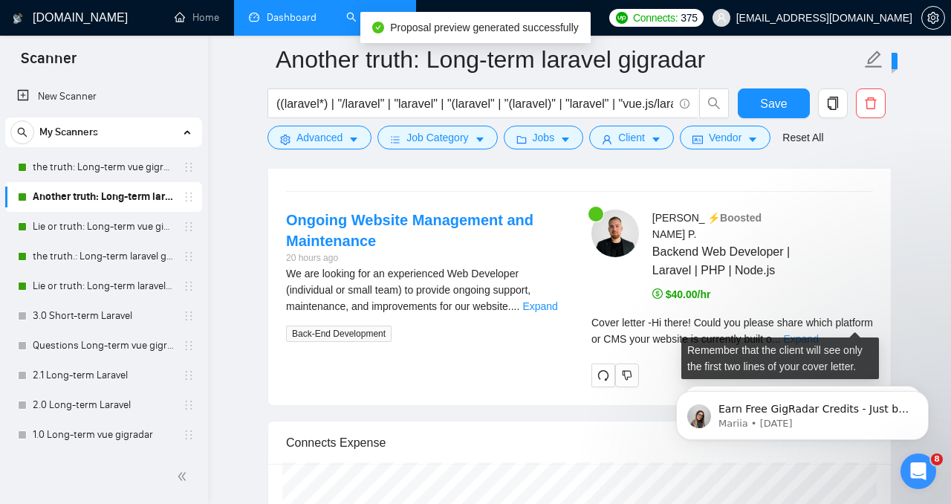
click at [818, 333] on link "Expand" at bounding box center [800, 339] width 35 height 12
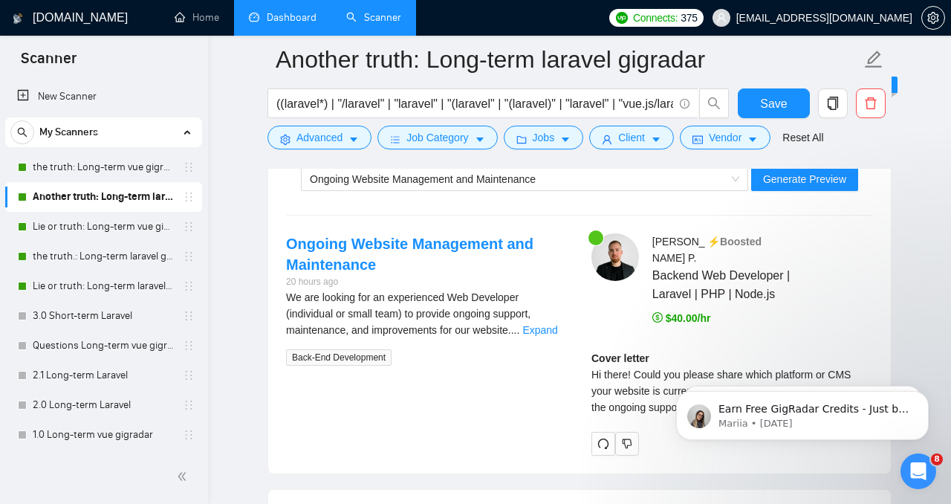
scroll to position [3173, 0]
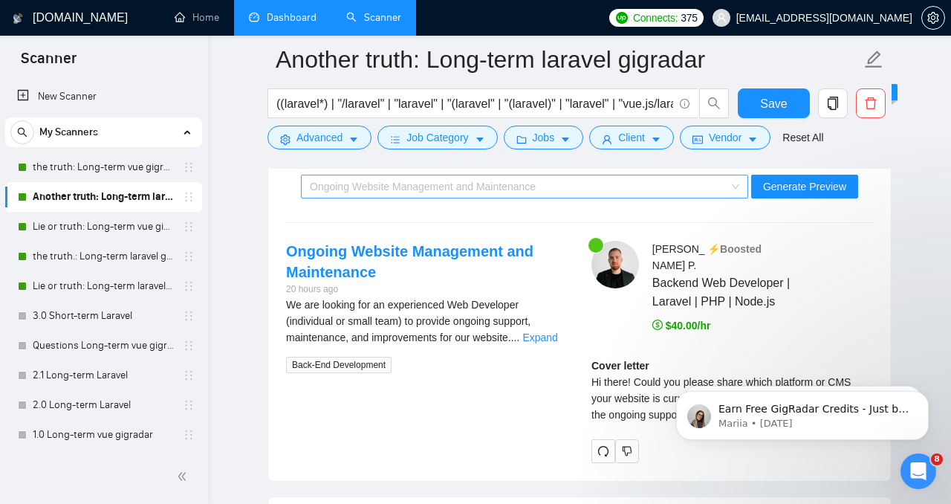
click at [722, 190] on div "Ongoing Website Management and Maintenance" at bounding box center [518, 186] width 416 height 22
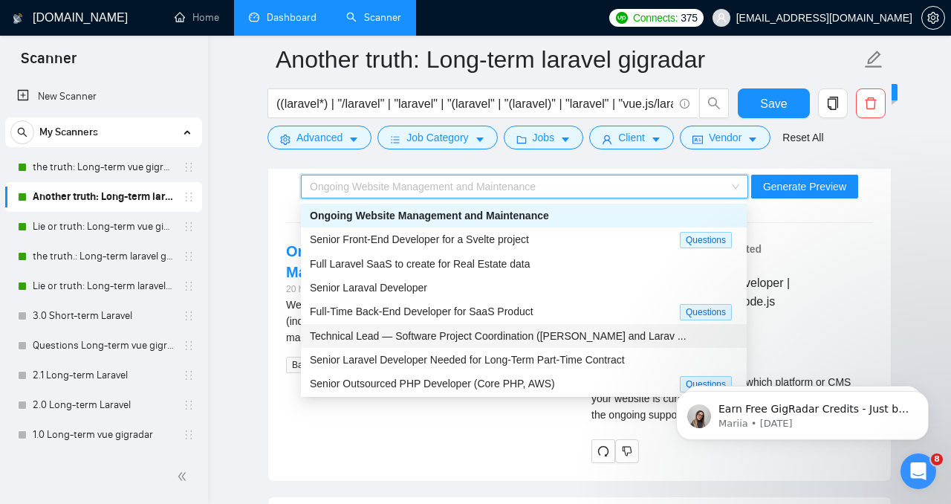
click at [589, 330] on span "Technical Lead — Software Project Coordination ([PERSON_NAME] and Larav ..." at bounding box center [498, 336] width 377 height 12
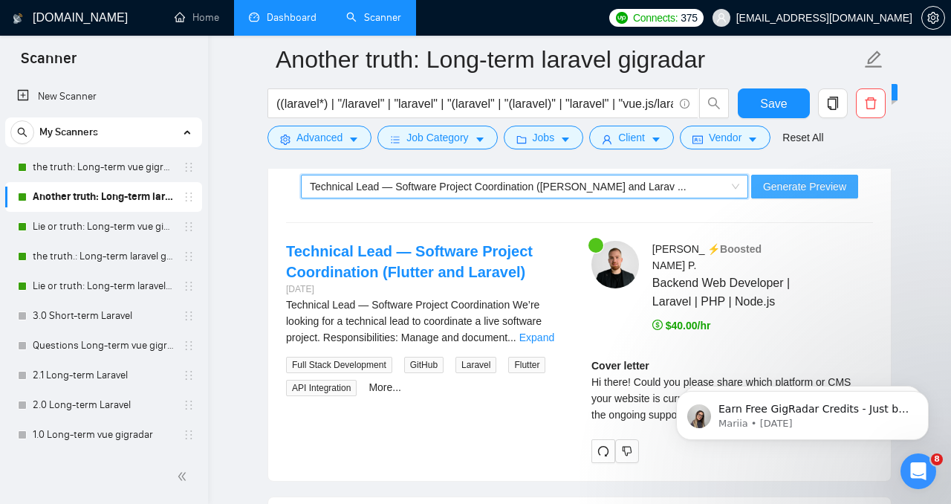
click at [798, 187] on span "Generate Preview" at bounding box center [804, 186] width 83 height 16
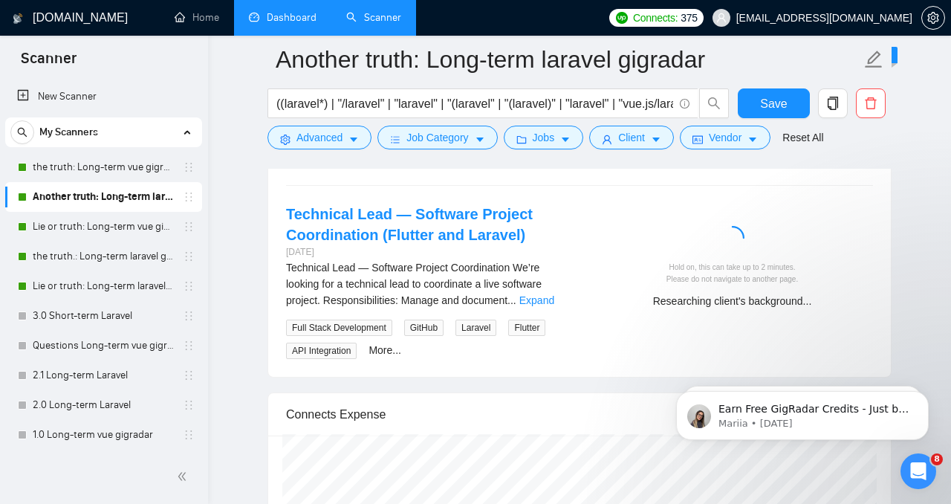
scroll to position [3212, 0]
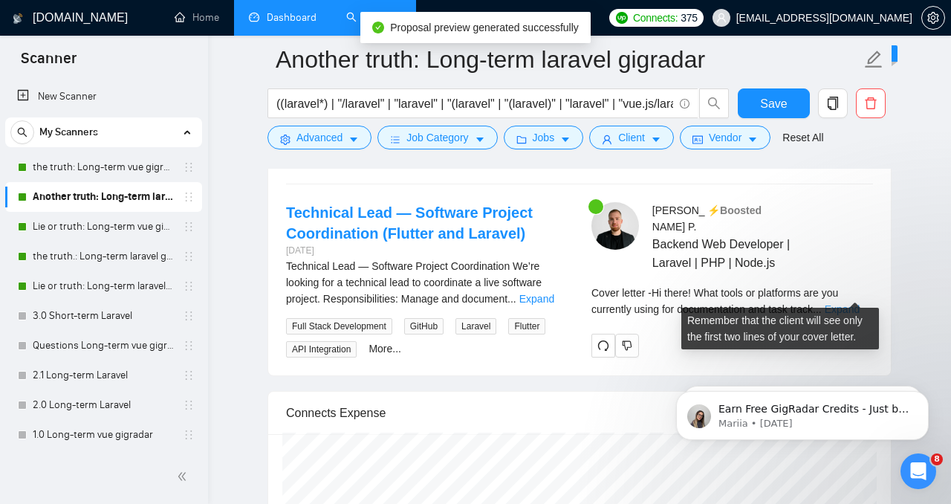
click at [843, 303] on link "Expand" at bounding box center [842, 309] width 35 height 12
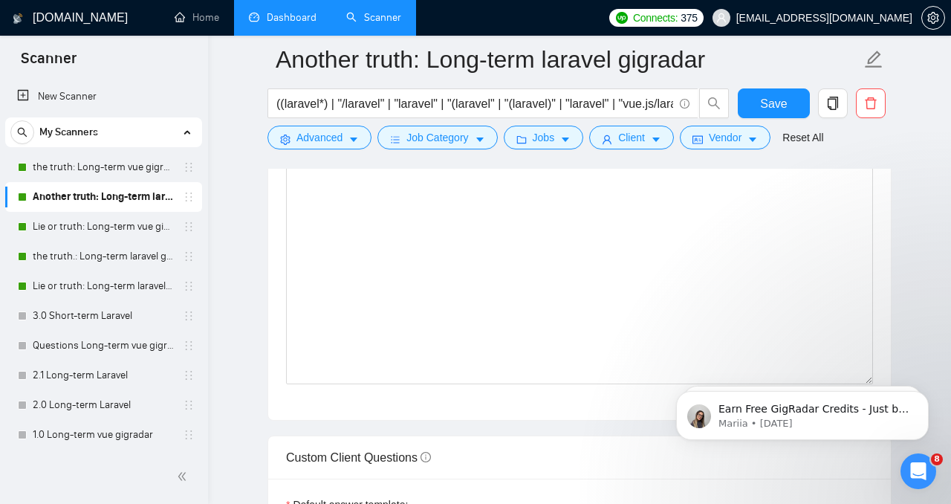
scroll to position [1935, 0]
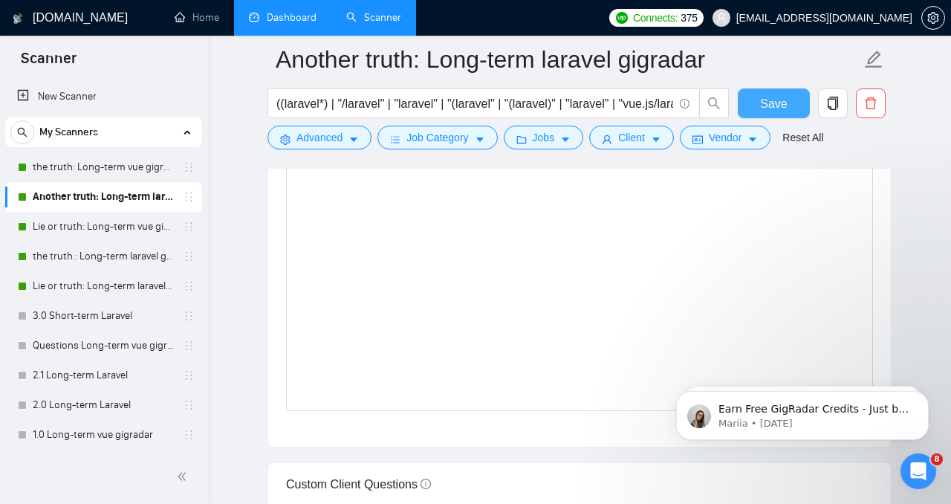
click at [795, 100] on button "Save" at bounding box center [774, 103] width 72 height 30
click at [285, 24] on link "Dashboard" at bounding box center [283, 17] width 68 height 13
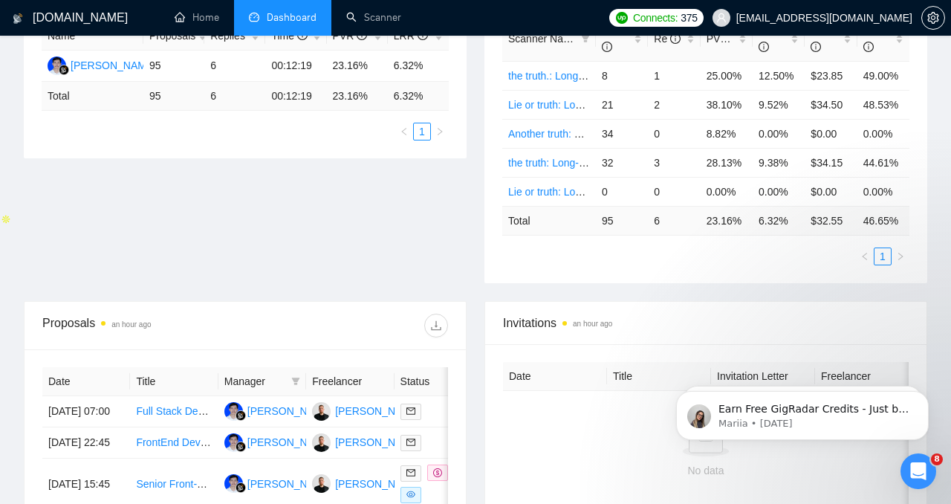
scroll to position [220, 0]
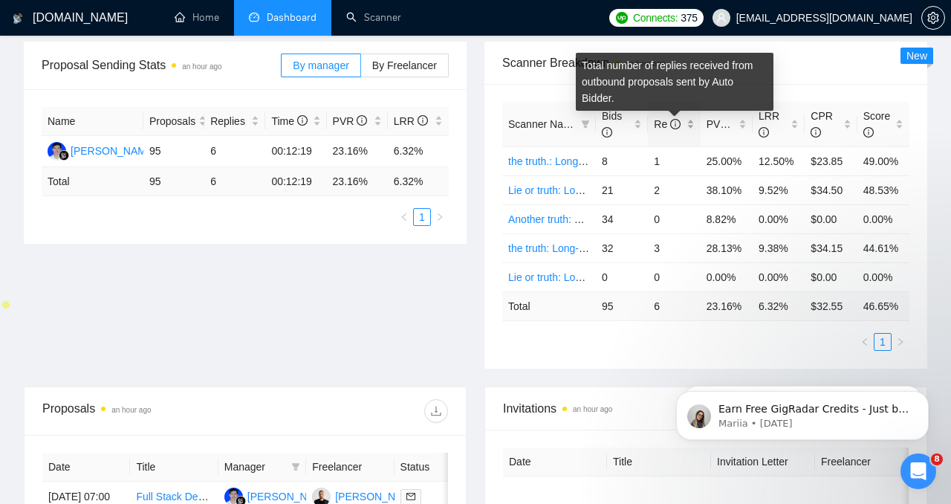
click at [658, 120] on span "Re" at bounding box center [667, 124] width 27 height 12
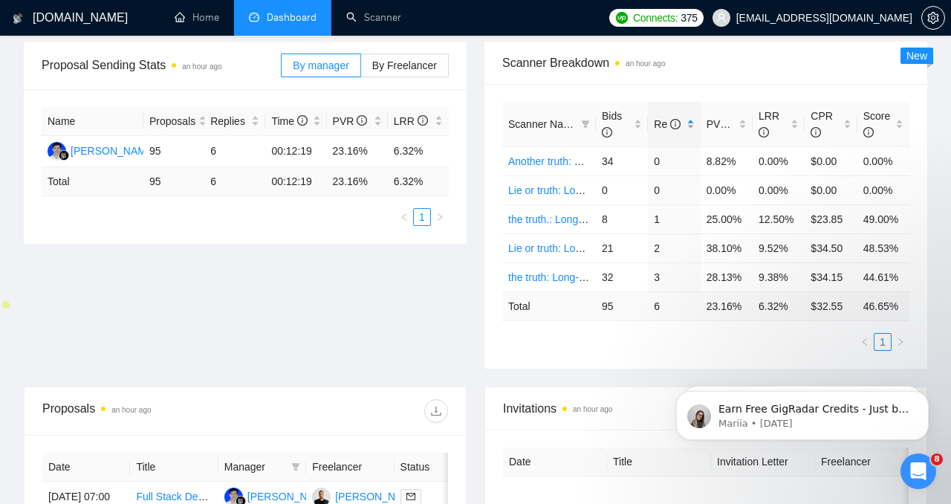
click at [662, 132] on span "Re" at bounding box center [668, 124] width 29 height 16
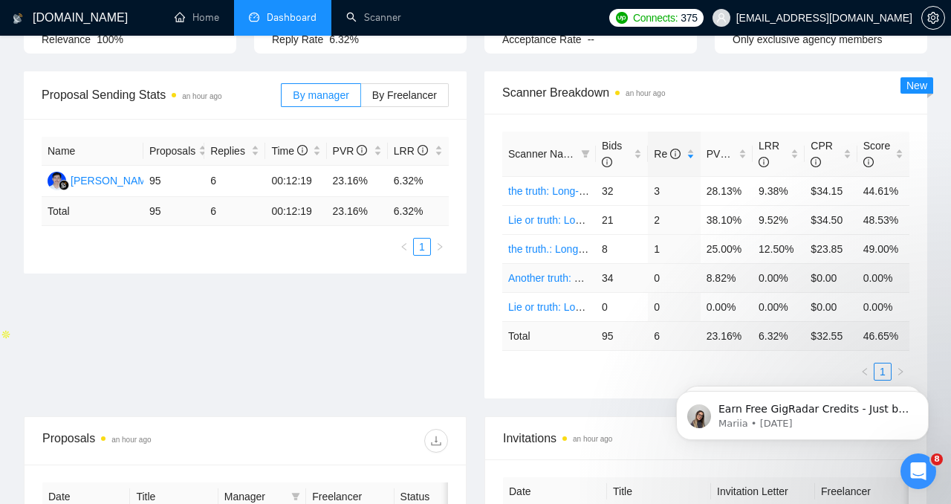
scroll to position [189, 0]
click at [559, 247] on link "the truth.: Long-term laravel gigradar" at bounding box center [592, 251] width 169 height 12
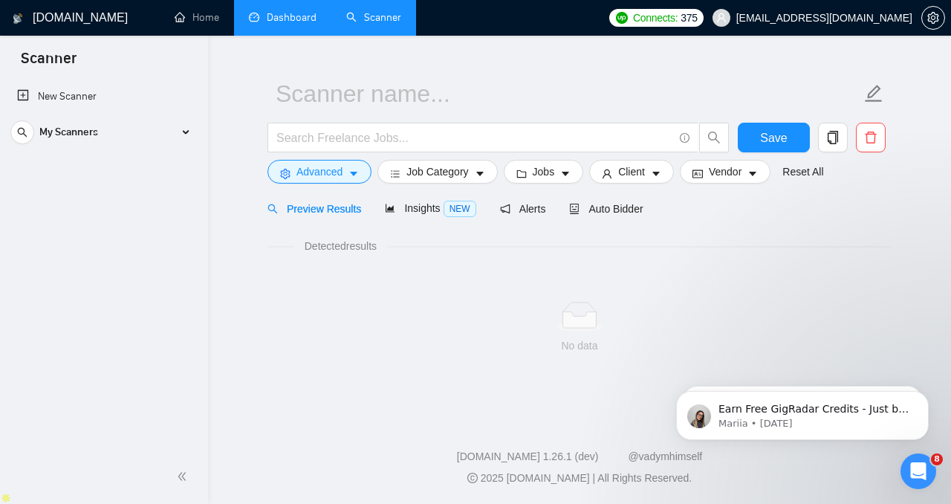
scroll to position [27, 0]
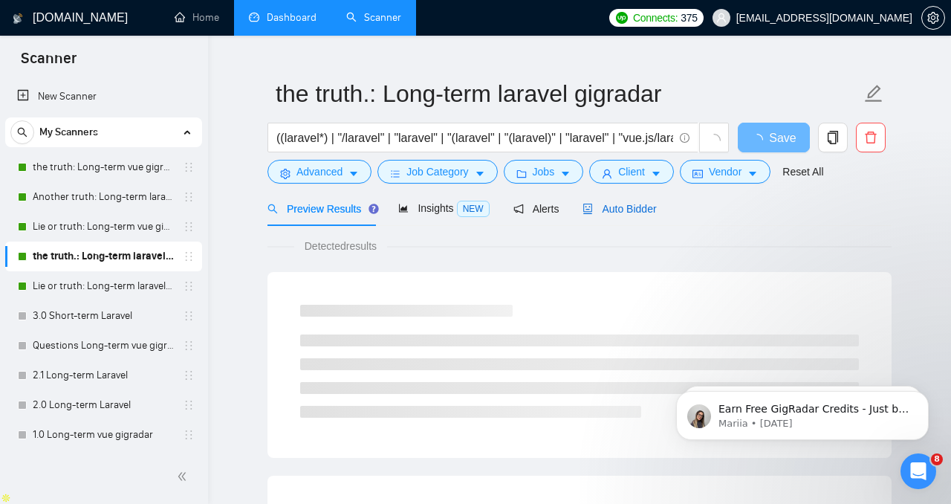
click at [620, 210] on span "Auto Bidder" at bounding box center [620, 209] width 74 height 12
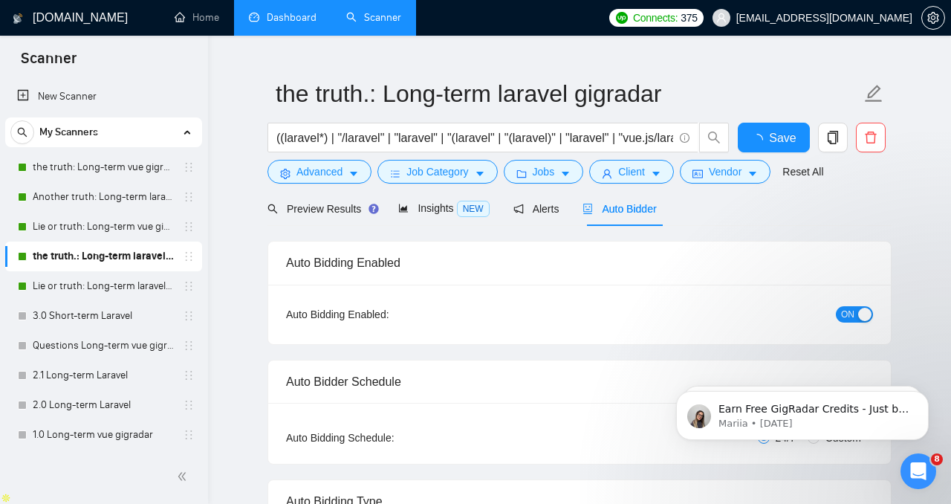
radio input "false"
radio input "true"
checkbox input "true"
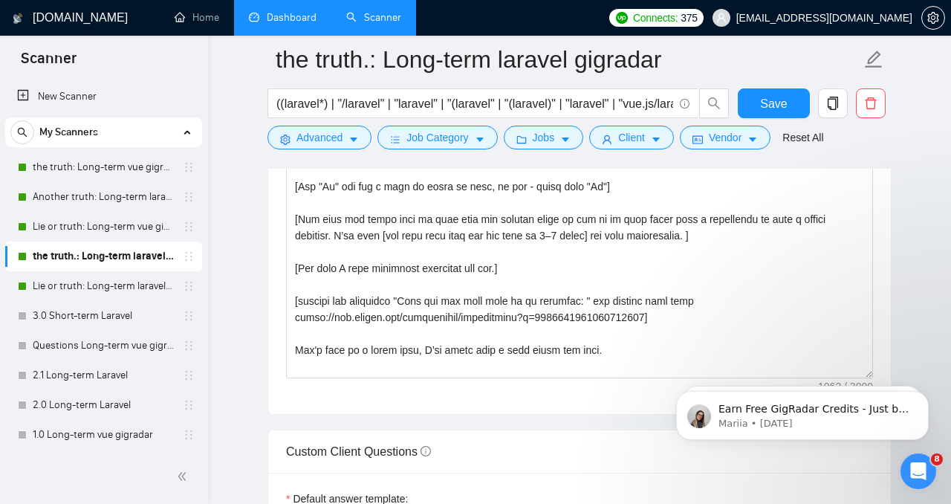
scroll to position [1964, 0]
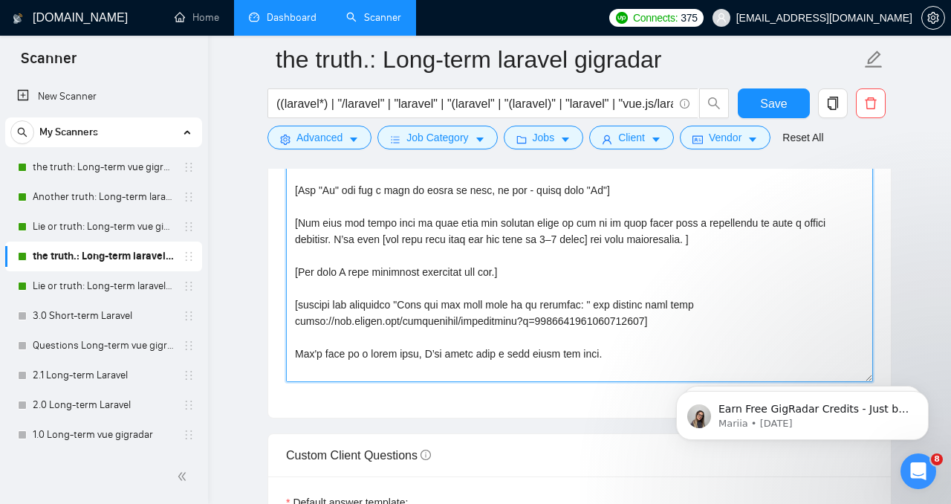
click at [512, 362] on textarea "Cover letter template:" at bounding box center [579, 215] width 587 height 334
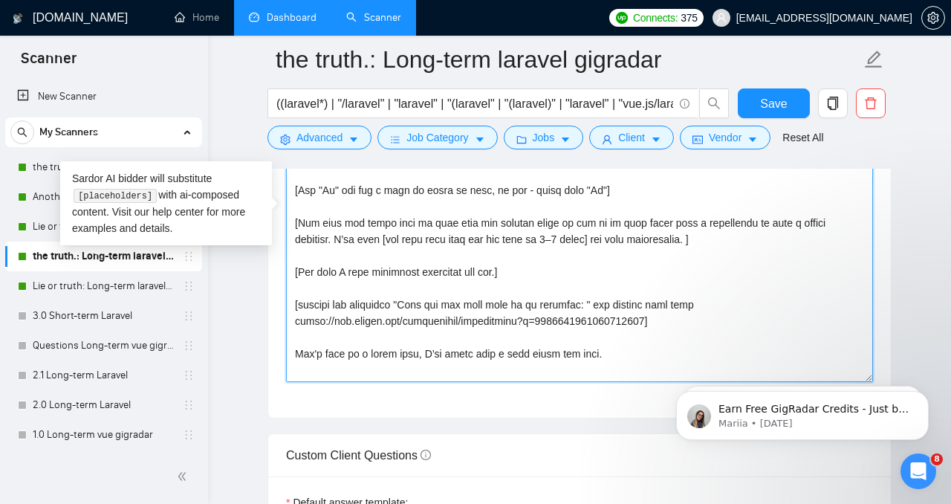
click at [510, 353] on textarea "Cover letter template:" at bounding box center [579, 215] width 587 height 334
click at [296, 353] on textarea "Cover letter template:" at bounding box center [579, 215] width 587 height 334
click at [690, 352] on textarea "Cover letter template:" at bounding box center [579, 215] width 587 height 334
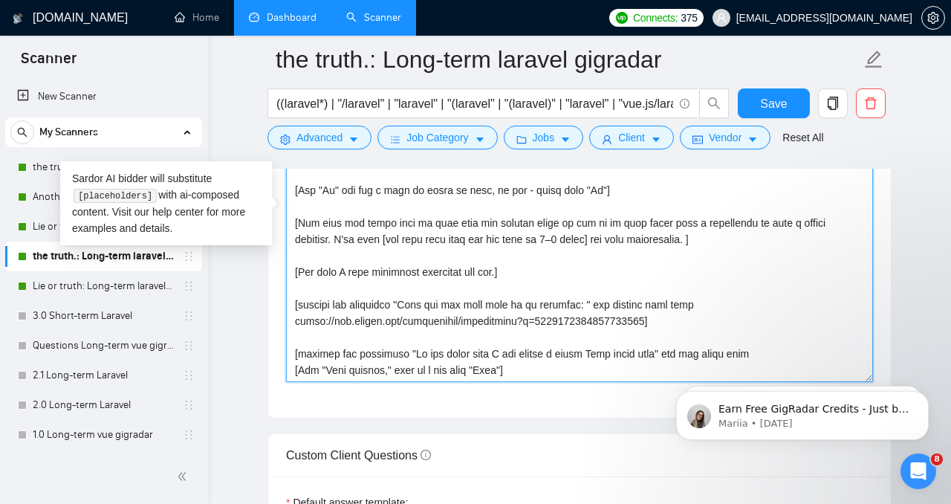
click at [664, 349] on textarea "Cover letter template:" at bounding box center [579, 215] width 587 height 334
click at [753, 356] on textarea "Cover letter template:" at bounding box center [579, 215] width 587 height 334
click at [774, 356] on textarea "Cover letter template:" at bounding box center [579, 215] width 587 height 334
click at [668, 352] on textarea "Cover letter template:" at bounding box center [579, 215] width 587 height 334
drag, startPoint x: 1469, startPoint y: 716, endPoint x: 808, endPoint y: 363, distance: 749.8
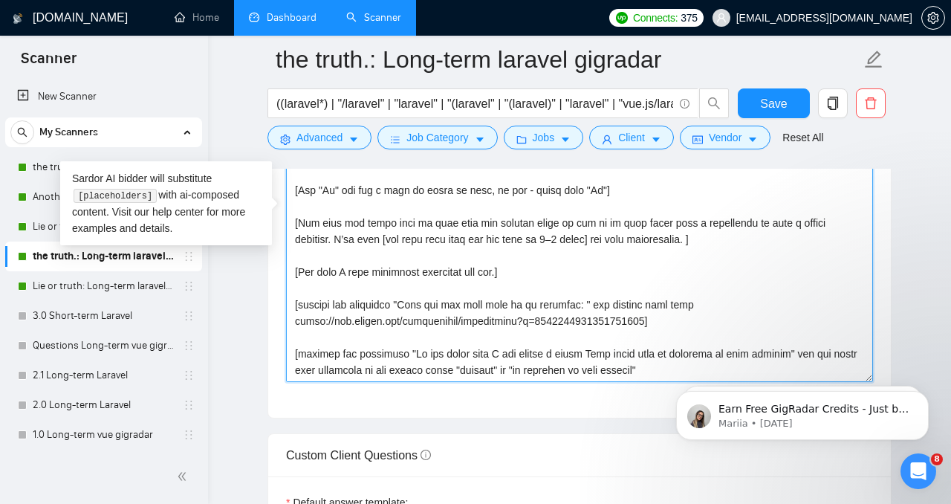
drag, startPoint x: 1463, startPoint y: 714, endPoint x: 818, endPoint y: 366, distance: 732.6
click at [804, 355] on textarea "Cover letter template:" at bounding box center [579, 215] width 587 height 334
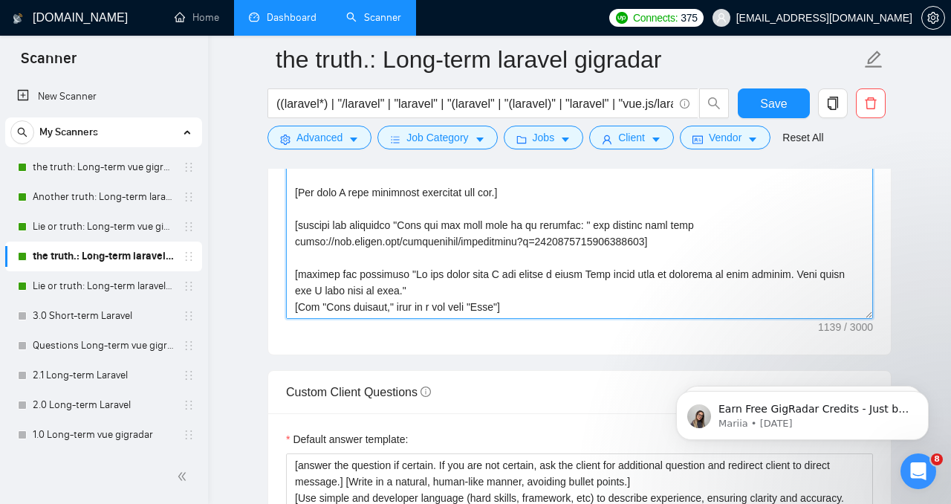
scroll to position [2040, 0]
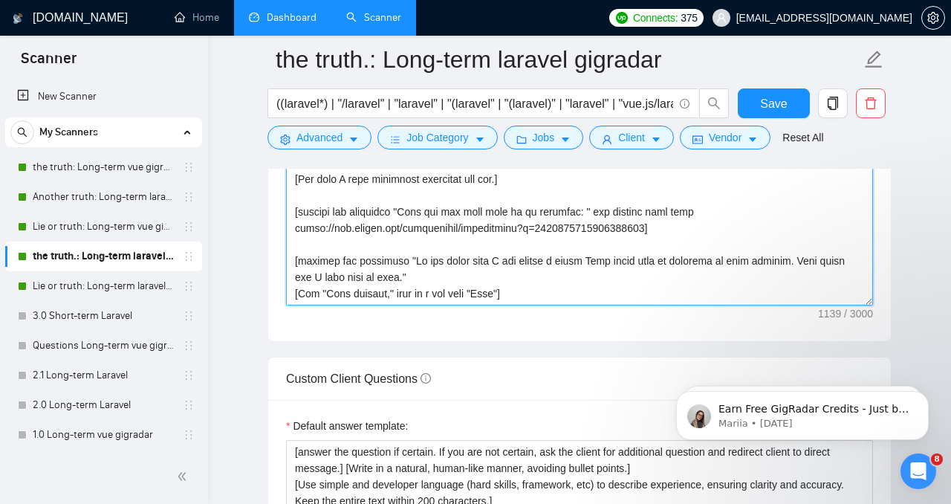
click at [696, 282] on textarea "Cover letter template:" at bounding box center [579, 138] width 587 height 334
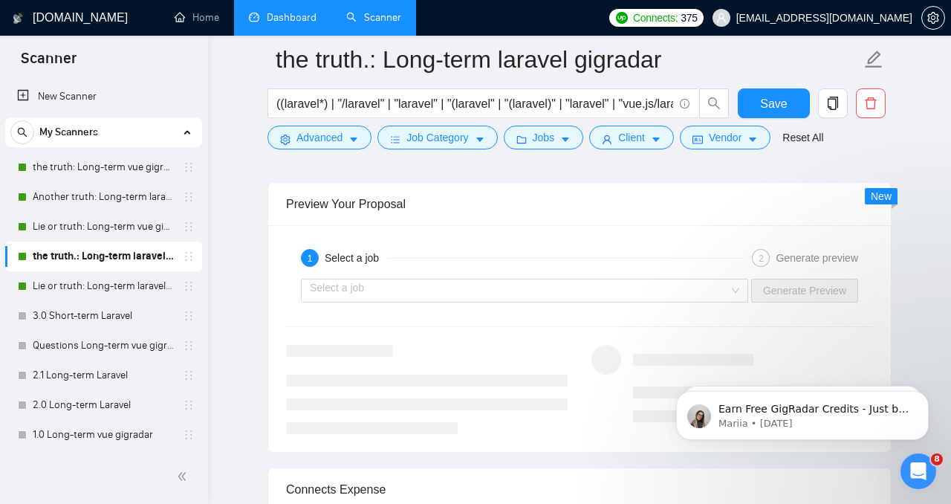
scroll to position [3123, 0]
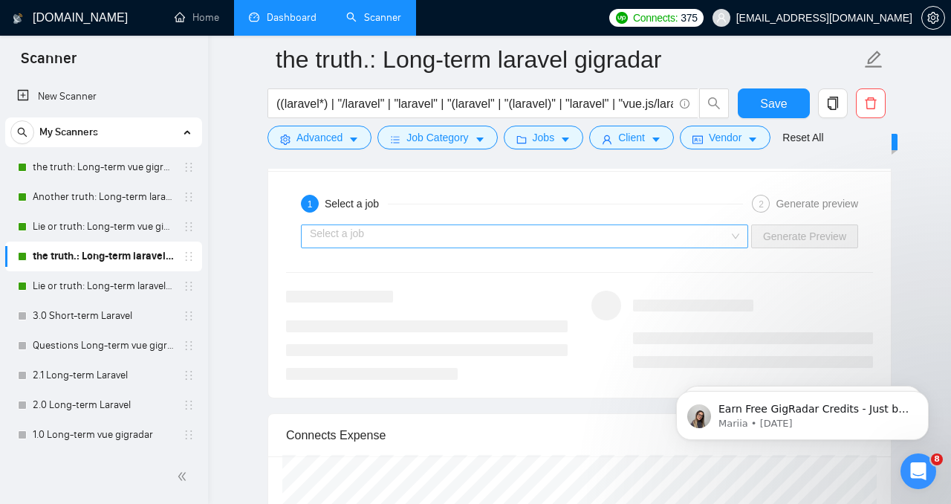
type textarea "[Lorem i dolor sitame co a elitsed, doeiu-temp incidi, utlabore etdolo magnaa.]…"
click at [681, 242] on input "search" at bounding box center [519, 236] width 419 height 22
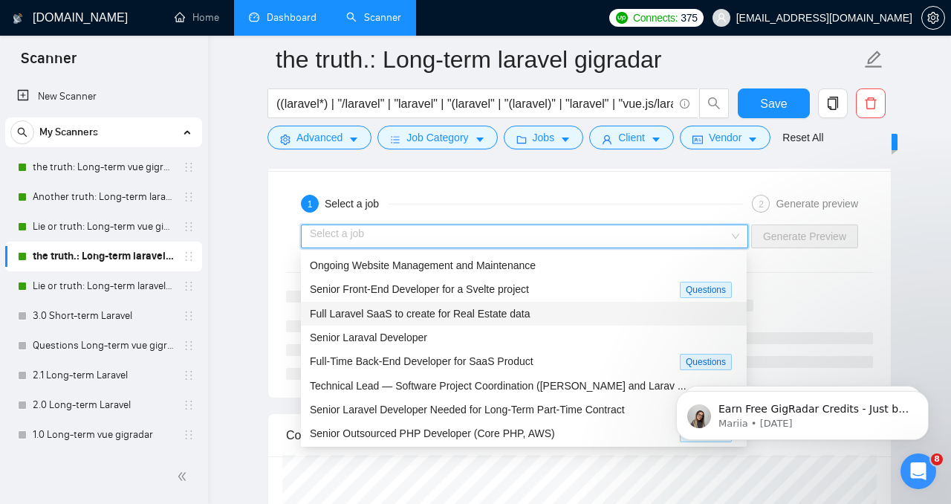
click at [613, 327] on div "Senior Laraval Developer" at bounding box center [524, 338] width 446 height 24
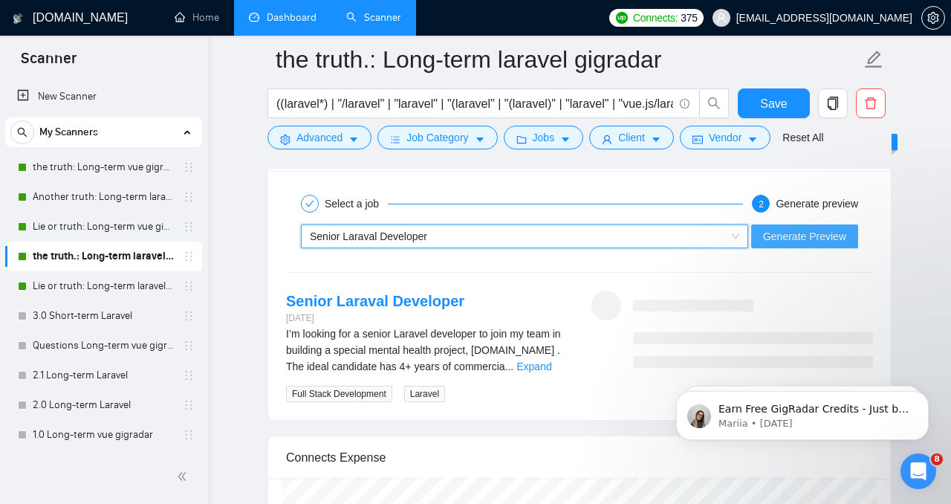
click at [794, 245] on button "Generate Preview" at bounding box center [804, 236] width 107 height 24
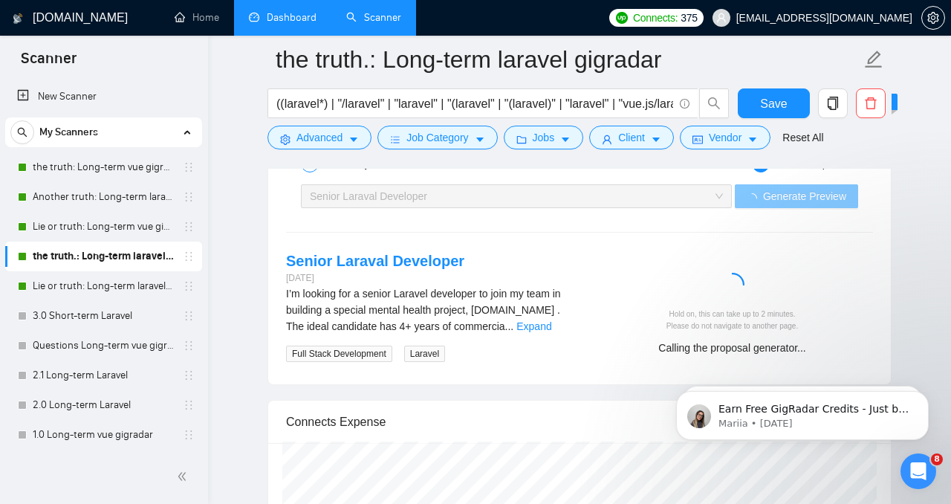
scroll to position [3165, 0]
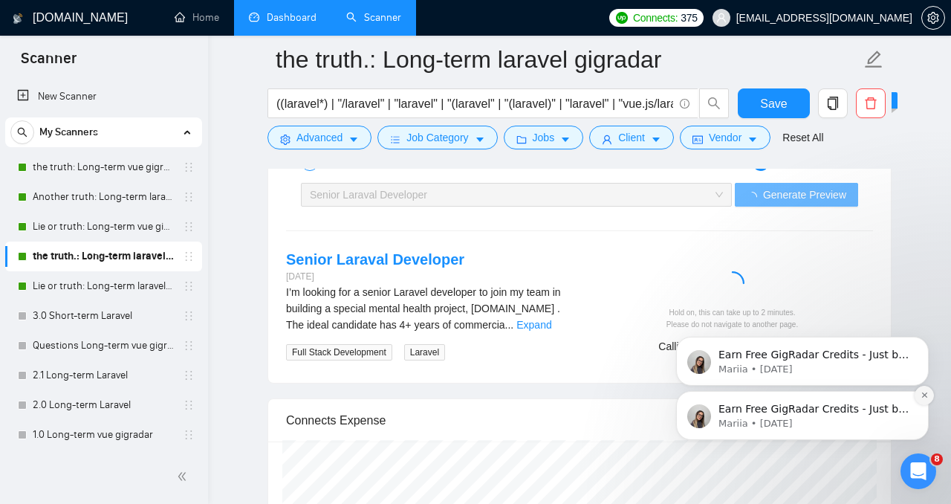
click at [921, 400] on button "Dismiss notification" at bounding box center [924, 395] width 19 height 19
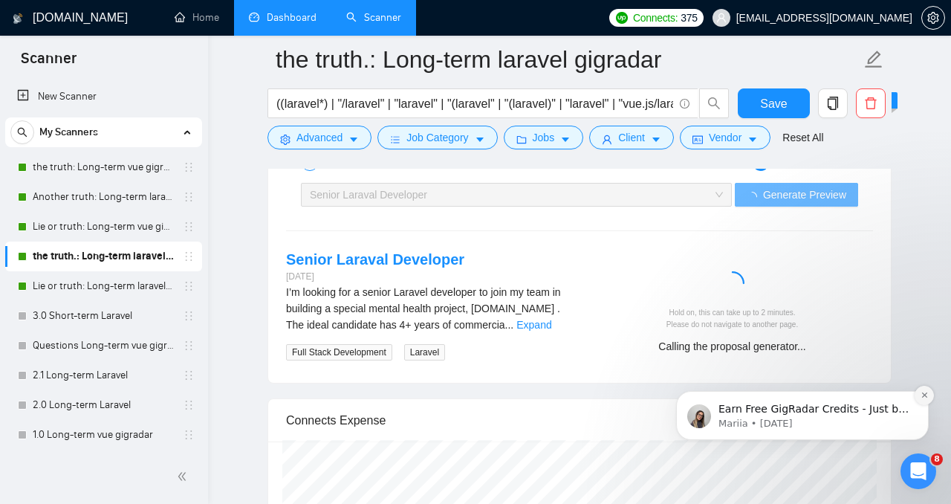
click at [922, 395] on icon "Dismiss notification" at bounding box center [925, 395] width 8 height 8
